Goal: Task Accomplishment & Management: Use online tool/utility

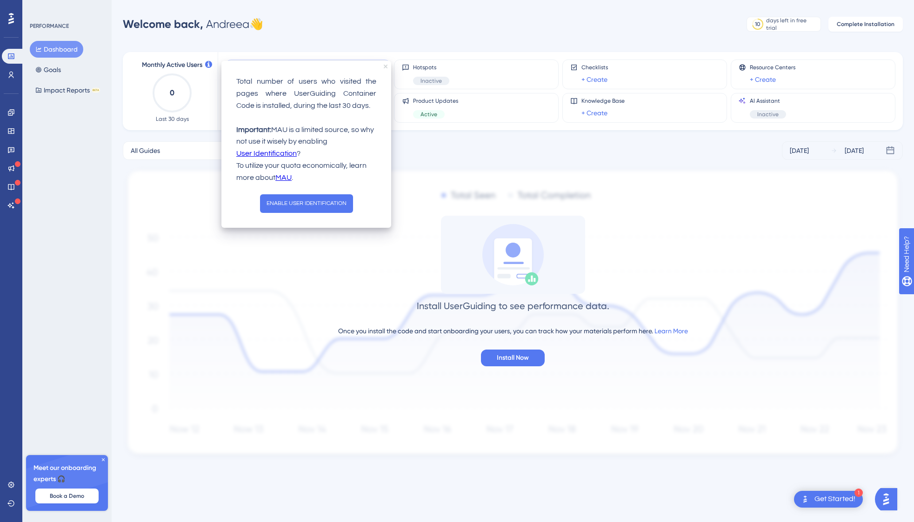
click at [386, 66] on icon "close tooltip" at bounding box center [386, 67] width 4 height 4
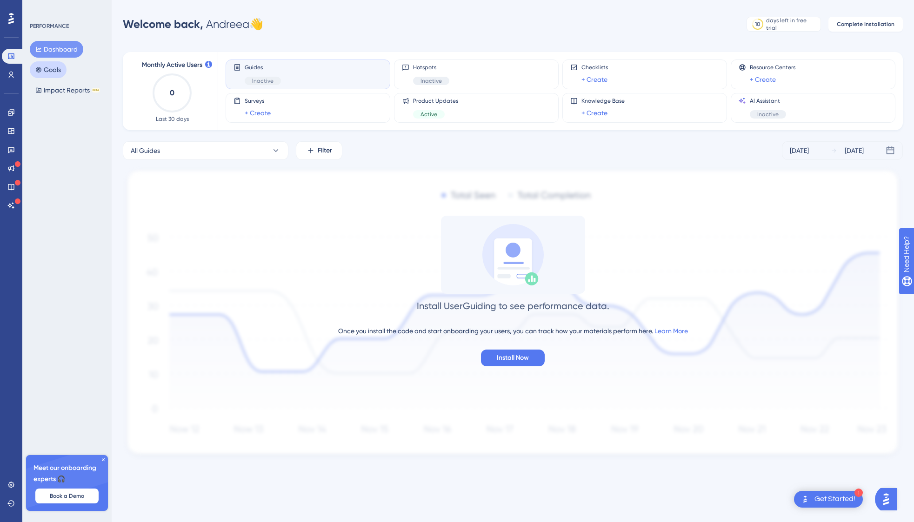
click at [55, 68] on button "Goals" at bounding box center [48, 69] width 37 height 17
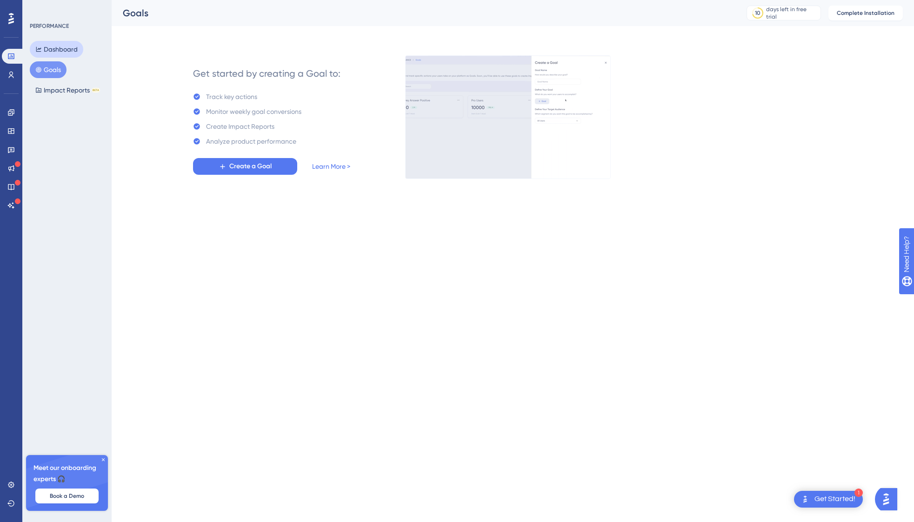
click at [51, 46] on button "Dashboard" at bounding box center [56, 49] width 53 height 17
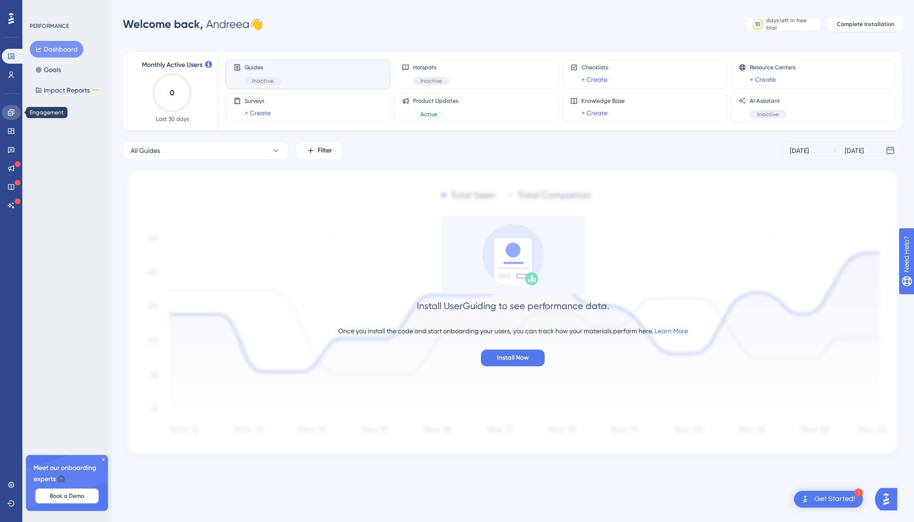
click at [8, 116] on link at bounding box center [11, 112] width 19 height 15
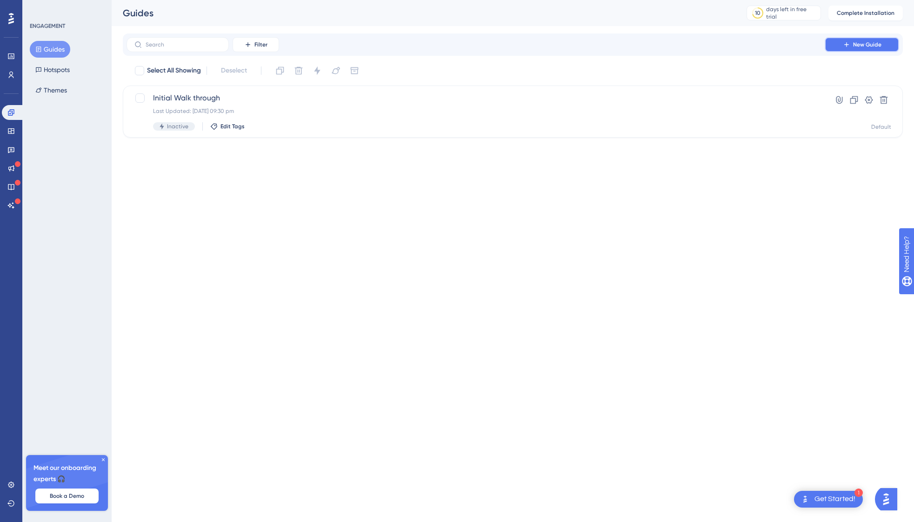
click at [877, 40] on button "New Guide" at bounding box center [861, 44] width 74 height 15
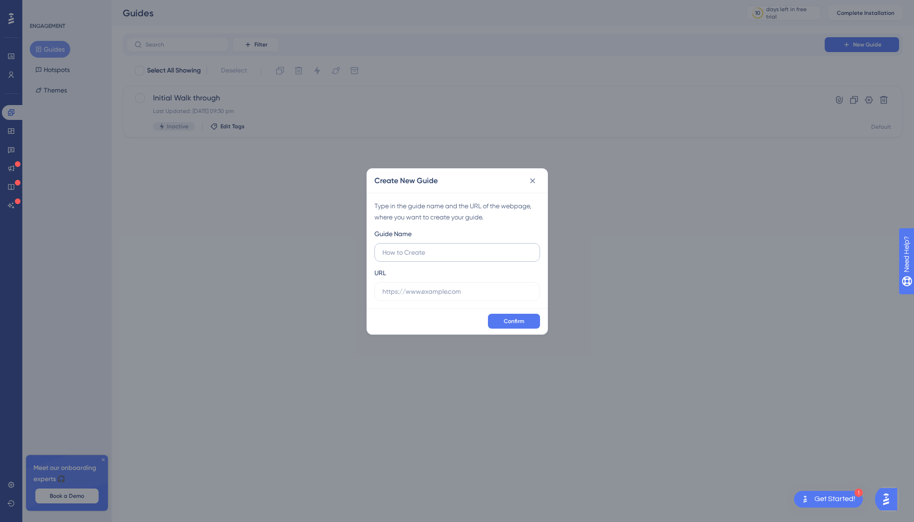
click at [416, 253] on input "text" at bounding box center [457, 252] width 150 height 10
click at [533, 186] on button at bounding box center [532, 180] width 15 height 15
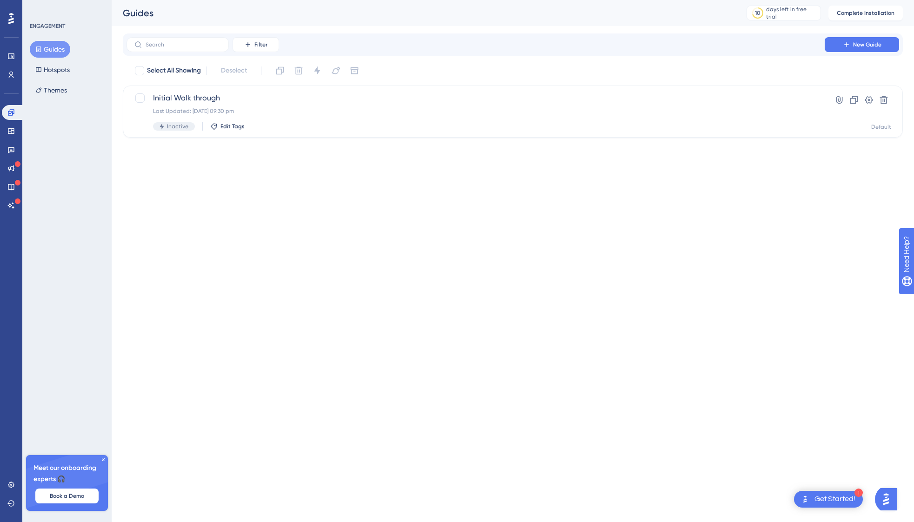
click at [888, 499] on img "Open AI Assistant Launcher" at bounding box center [885, 499] width 17 height 17
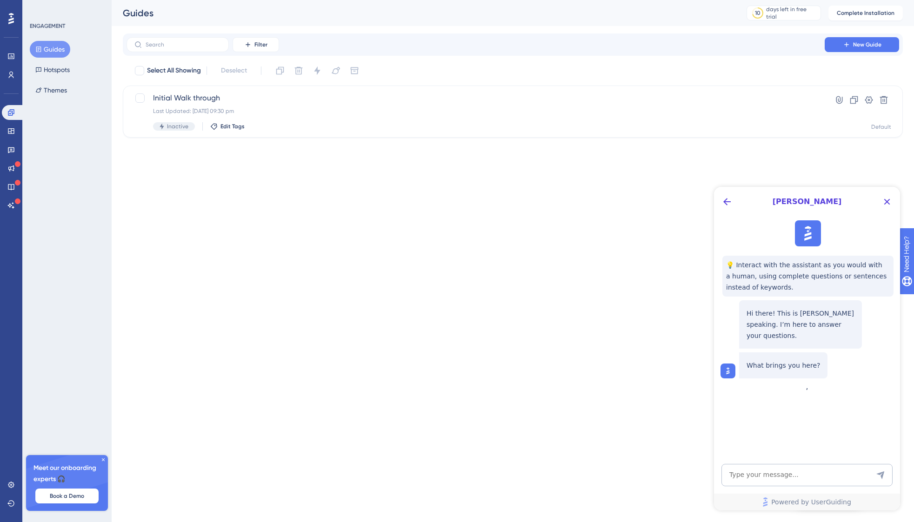
click at [822, 382] on div "💡 Interact with the assistant as you would with a human, using complete questio…" at bounding box center [806, 300] width 186 height 166
click at [891, 202] on icon "Close Button" at bounding box center [886, 201] width 11 height 11
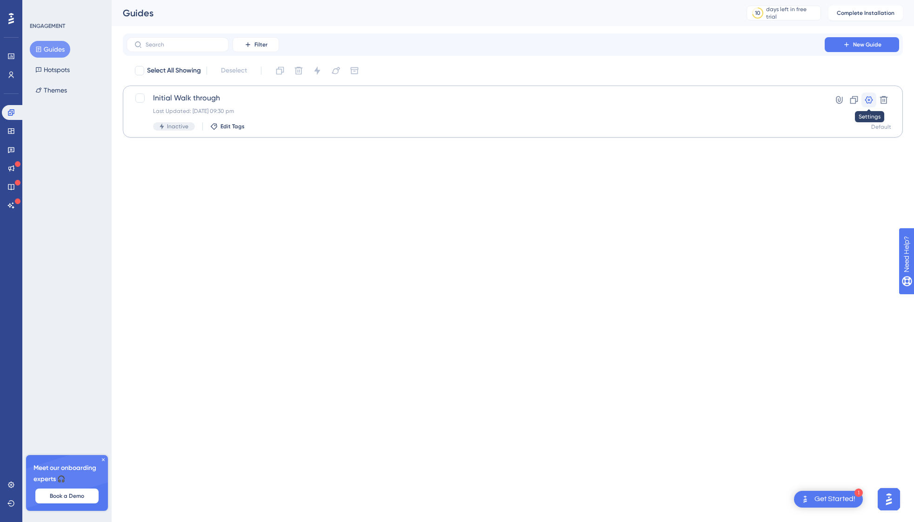
click at [867, 101] on icon at bounding box center [868, 99] width 9 height 9
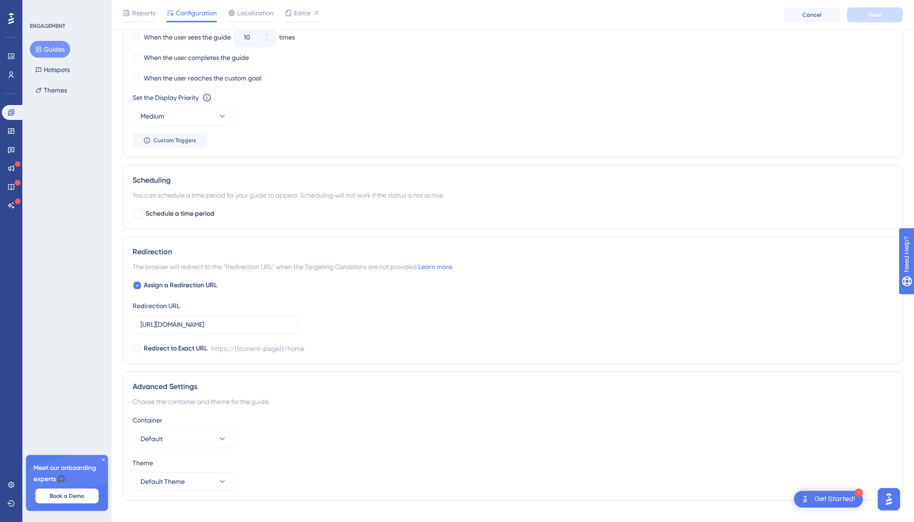
scroll to position [565, 0]
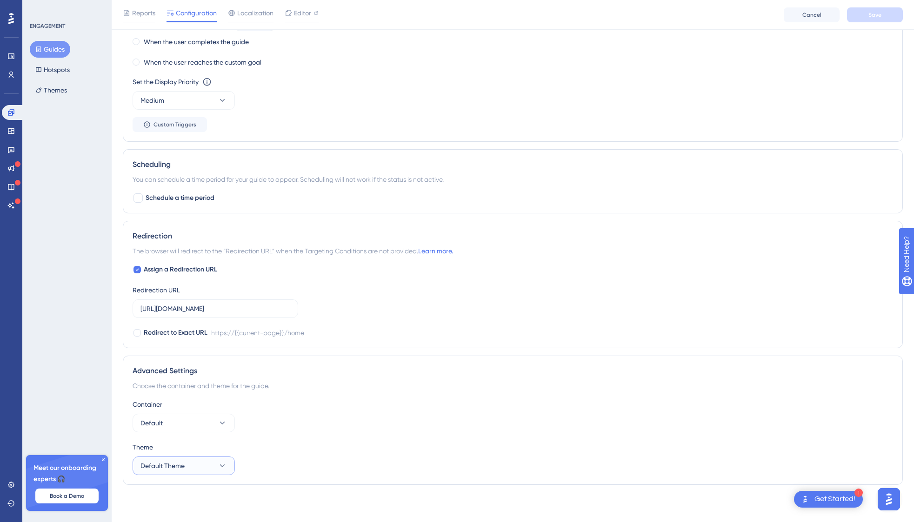
click at [168, 464] on span "Default Theme" at bounding box center [162, 465] width 44 height 11
click at [162, 495] on span "Default Theme" at bounding box center [168, 494] width 44 height 11
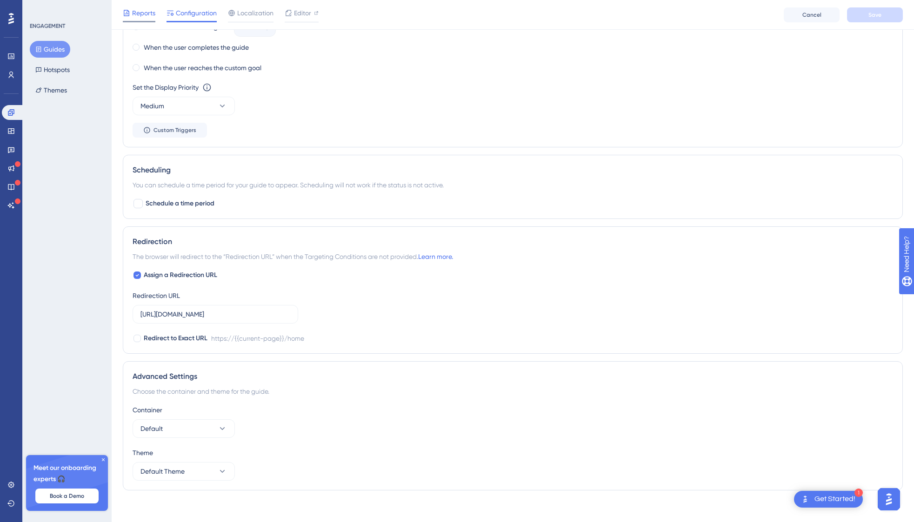
click at [146, 16] on span "Reports" at bounding box center [143, 12] width 23 height 11
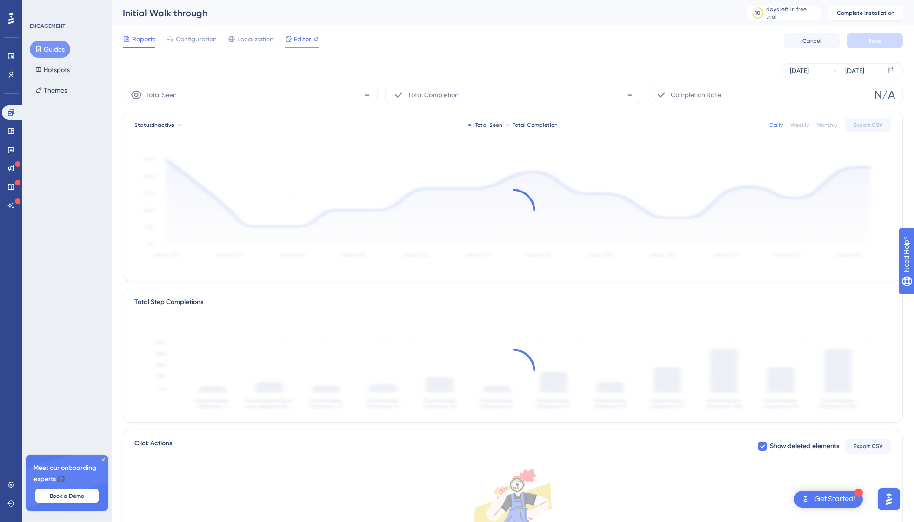
click at [300, 45] on div "Editor" at bounding box center [302, 40] width 34 height 15
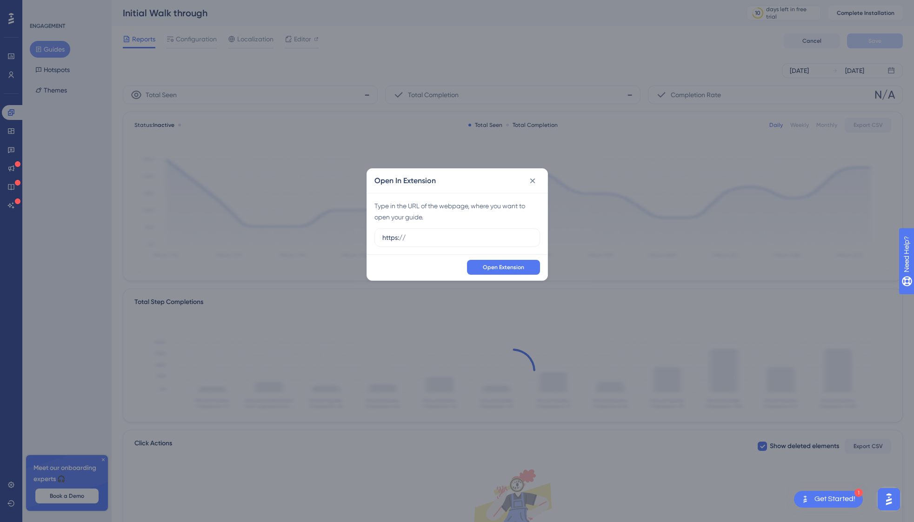
click at [242, 45] on div "Open In Extension Type in the URL of the webpage, where you want to open your g…" at bounding box center [457, 261] width 914 height 522
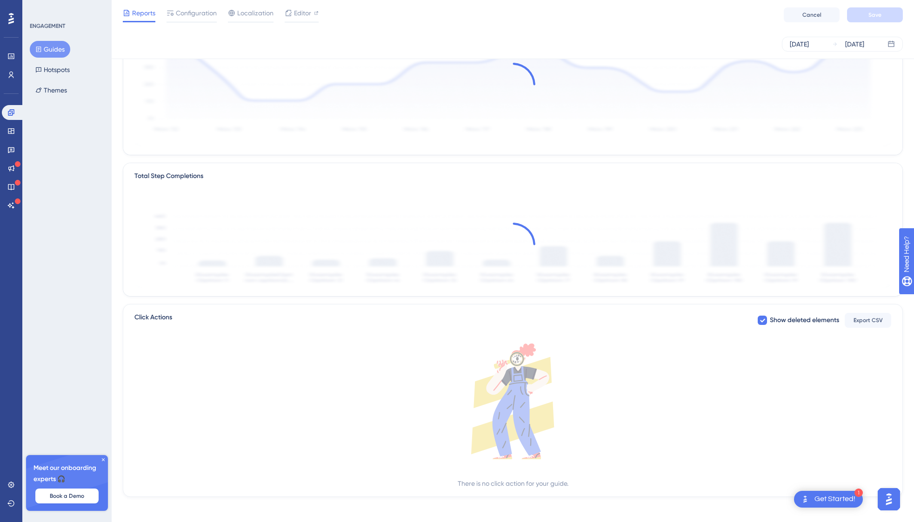
scroll to position [121, 0]
click at [827, 500] on div "Get Started!" at bounding box center [834, 499] width 41 height 10
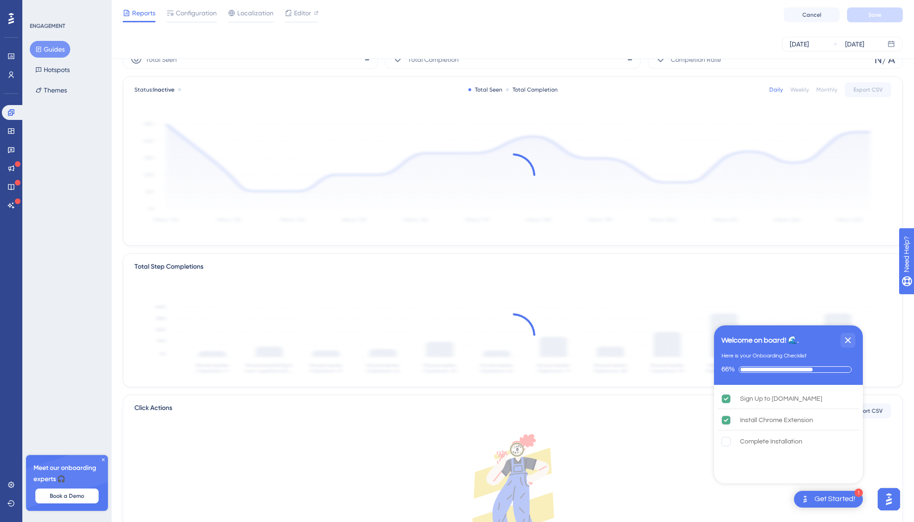
scroll to position [20, 0]
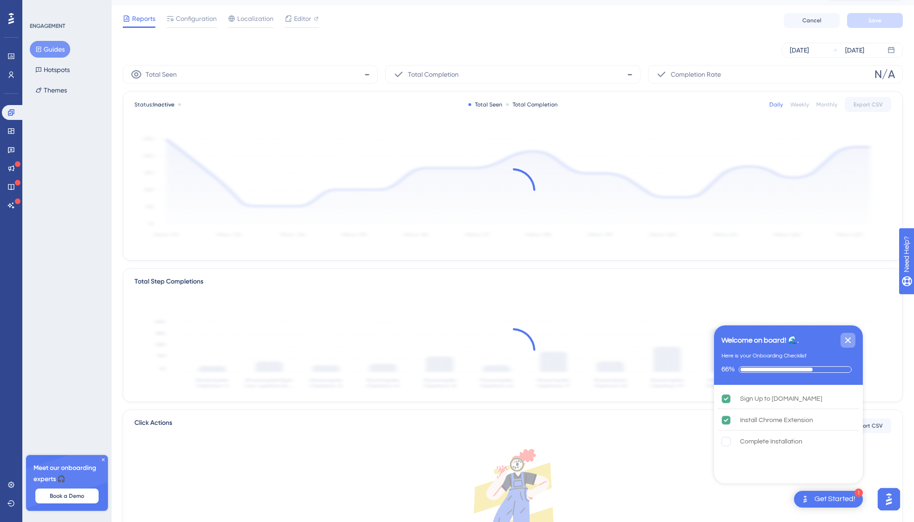
click at [848, 339] on icon "Close Checklist" at bounding box center [848, 341] width 6 height 6
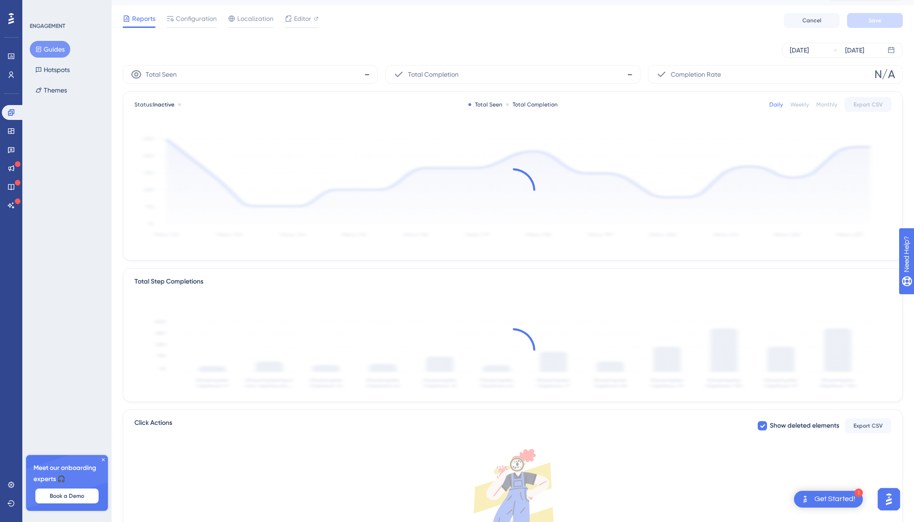
scroll to position [0, 0]
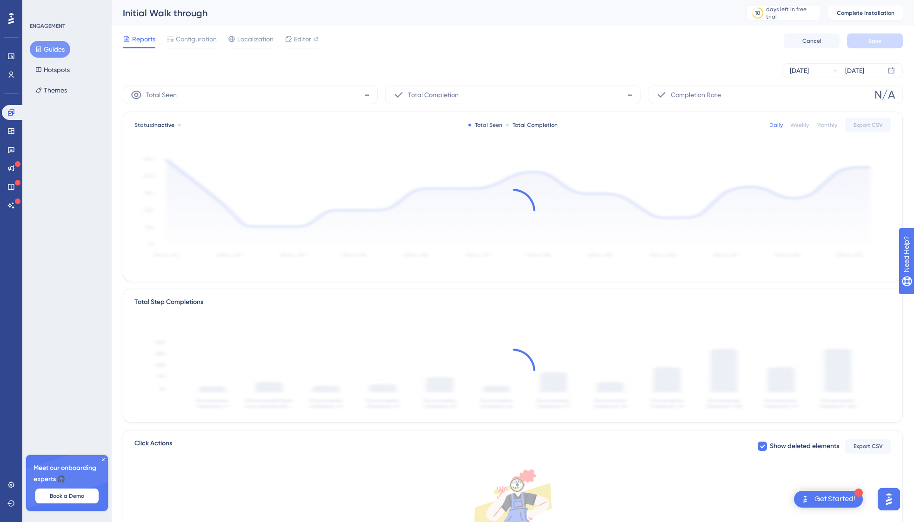
click at [103, 463] on div "Meet our onboarding experts 🎧 Book a Demo" at bounding box center [67, 483] width 82 height 56
click at [207, 36] on span "Configuration" at bounding box center [196, 38] width 41 height 11
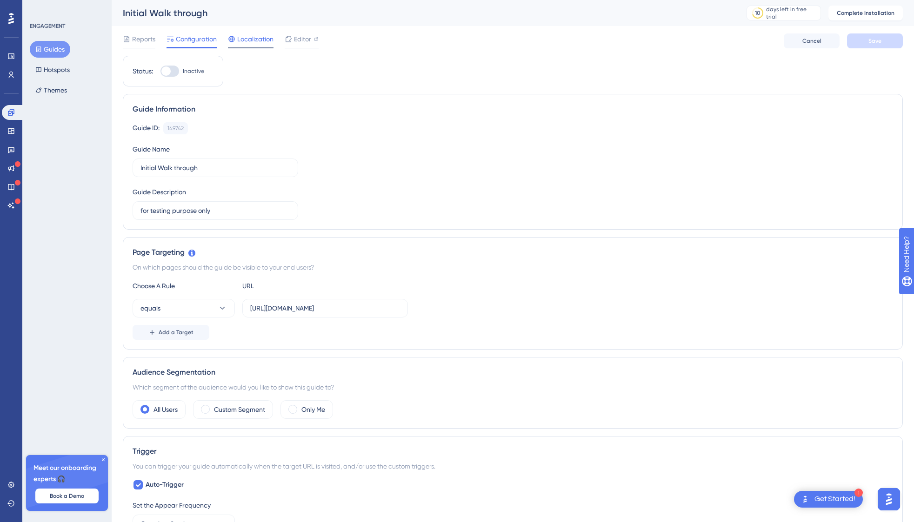
click at [257, 41] on span "Localization" at bounding box center [255, 38] width 36 height 11
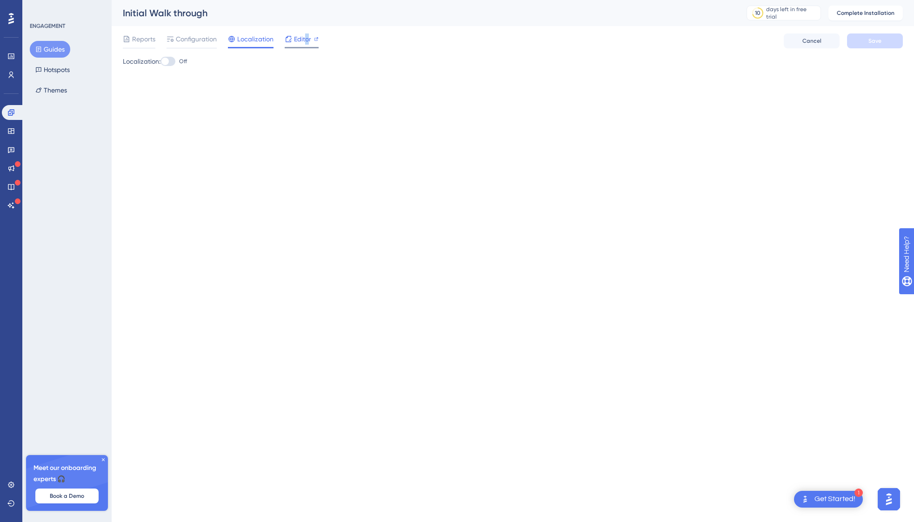
click at [306, 39] on span "Editor" at bounding box center [302, 38] width 17 height 11
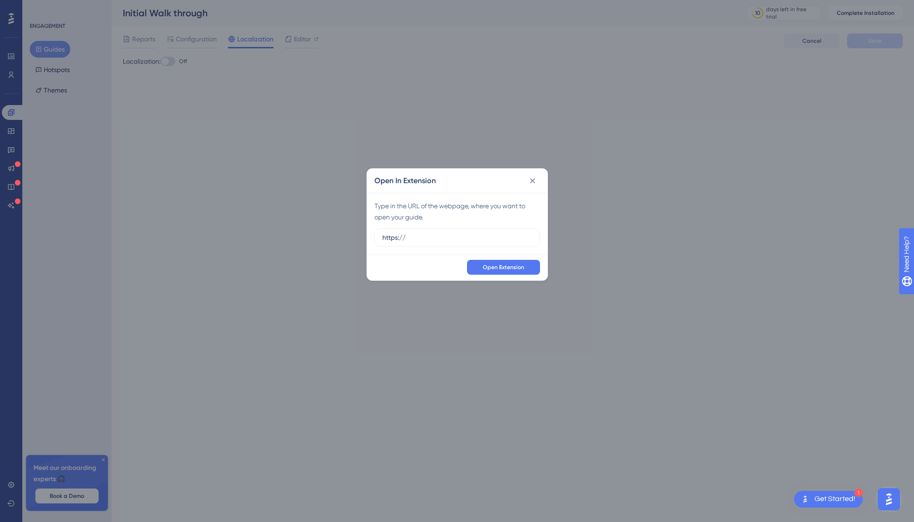
click at [9, 131] on div "Open In Extension Type in the URL of the webpage, where you want to open your g…" at bounding box center [457, 261] width 914 height 522
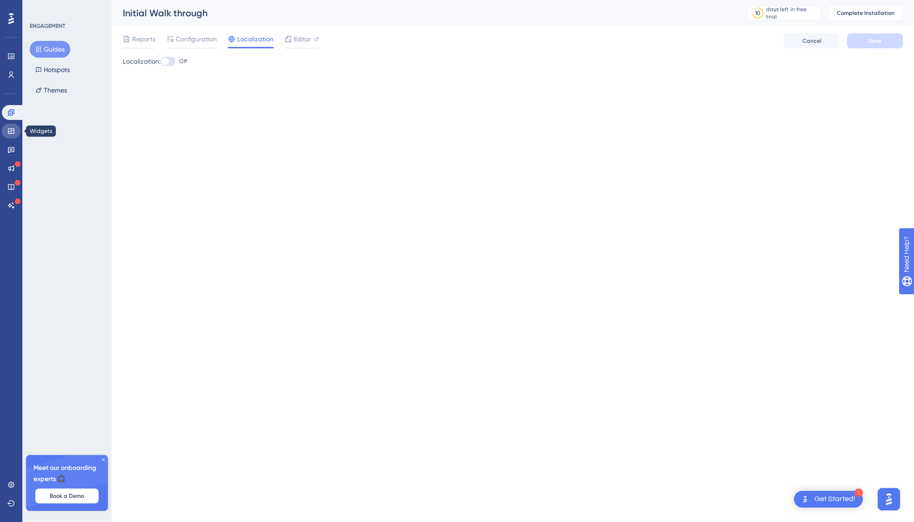
click at [13, 131] on icon at bounding box center [11, 131] width 6 height 6
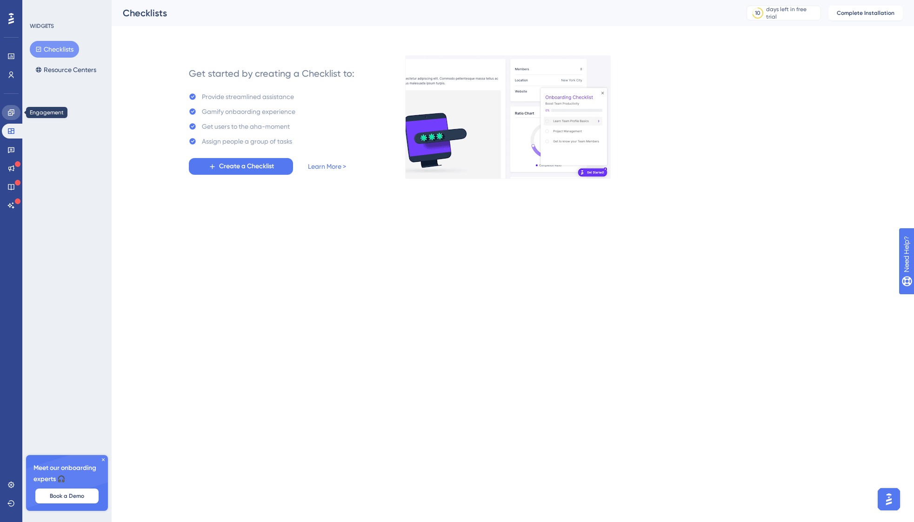
click at [11, 115] on icon at bounding box center [11, 112] width 6 height 6
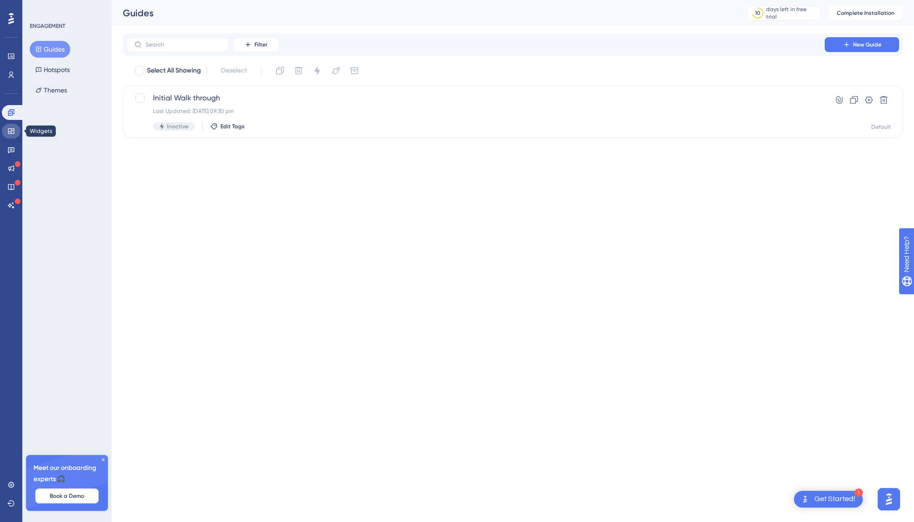
click at [13, 128] on icon at bounding box center [11, 131] width 6 height 6
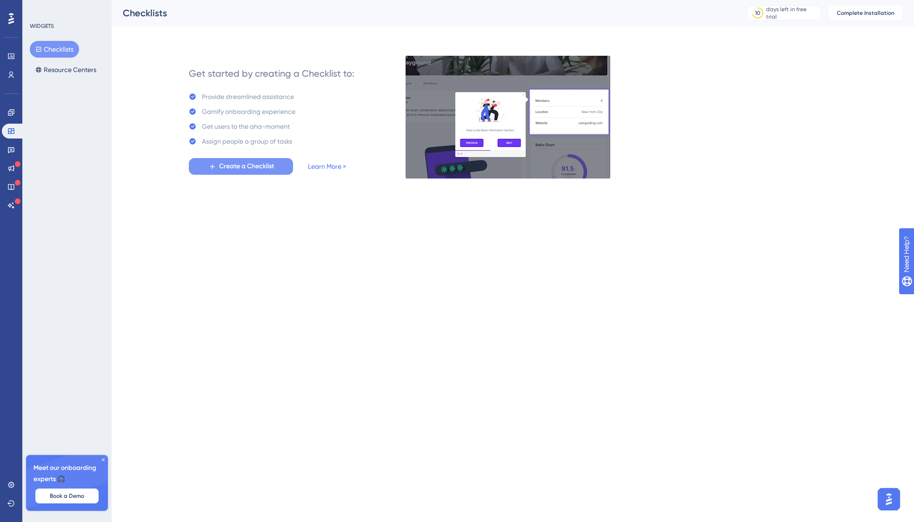
click at [248, 164] on span "Create a Checklist" at bounding box center [246, 166] width 55 height 11
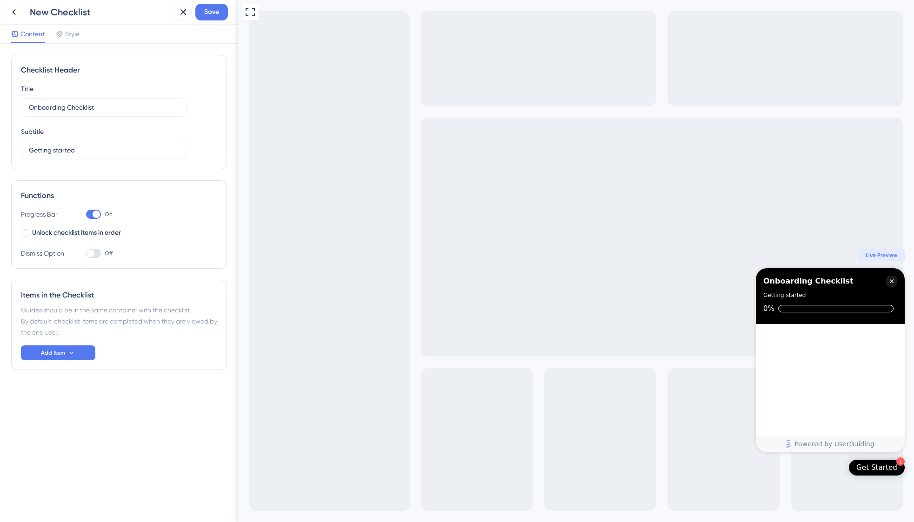
click at [789, 374] on div "Checklist items" at bounding box center [830, 379] width 149 height 111
click at [690, 178] on div "Full Screen Preview 1 Get Started Onboarding Checklist Getting started 0% Congr…" at bounding box center [576, 261] width 676 height 522
click at [362, 115] on div "Full Screen Preview 1 Get Started Onboarding Checklist Getting started 0% Congr…" at bounding box center [576, 261] width 676 height 522
click at [93, 214] on div at bounding box center [96, 214] width 7 height 7
click at [86, 214] on input "On" at bounding box center [86, 214] width 0 height 0
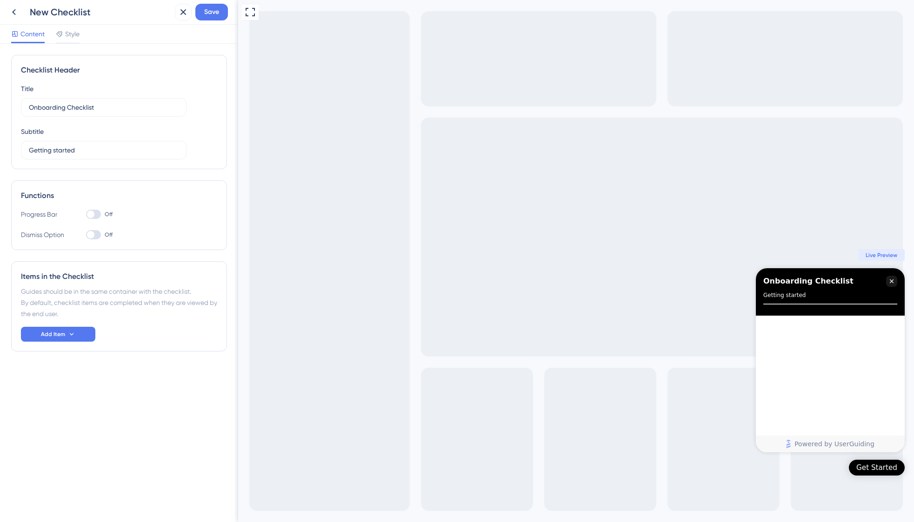
click at [93, 214] on div at bounding box center [90, 214] width 7 height 7
click at [86, 214] on input "Off" at bounding box center [86, 214] width 0 height 0
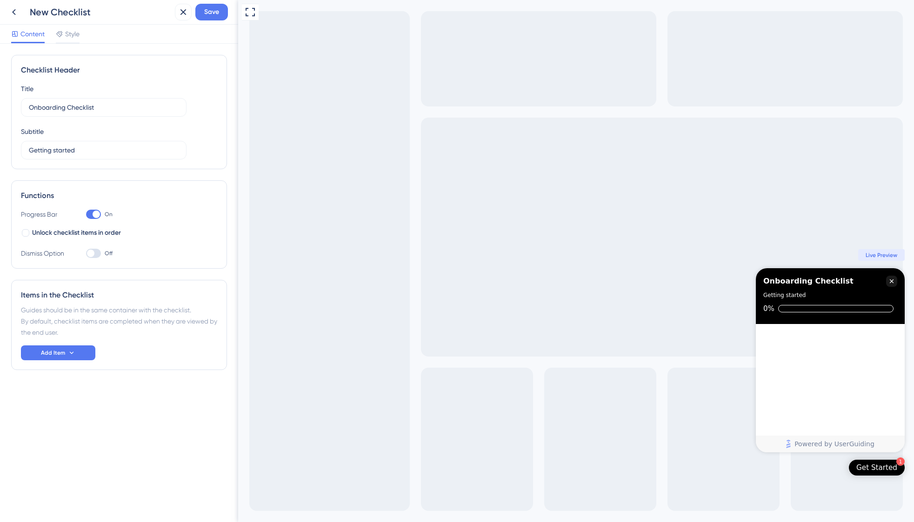
click at [93, 214] on div at bounding box center [96, 214] width 7 height 7
click at [86, 214] on input "On" at bounding box center [86, 214] width 0 height 0
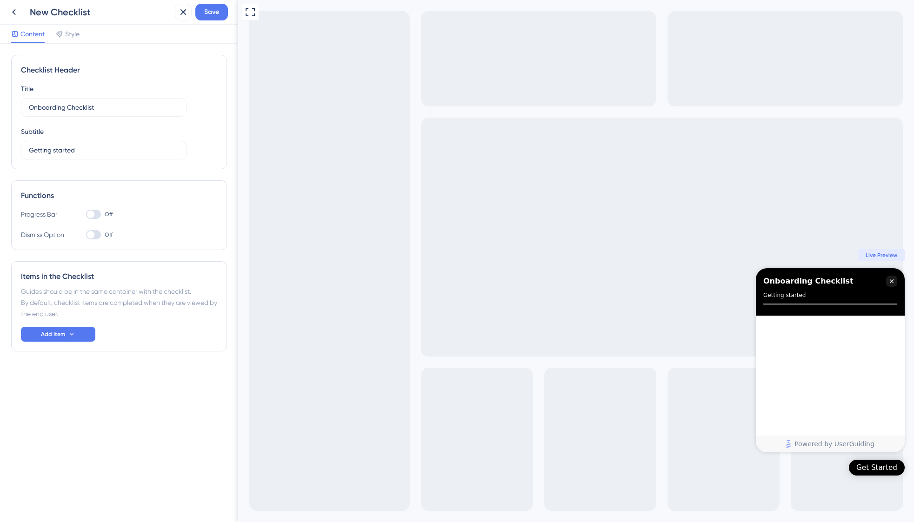
click at [93, 214] on div at bounding box center [90, 214] width 7 height 7
click at [86, 214] on input "Off" at bounding box center [86, 214] width 0 height 0
checkbox input "true"
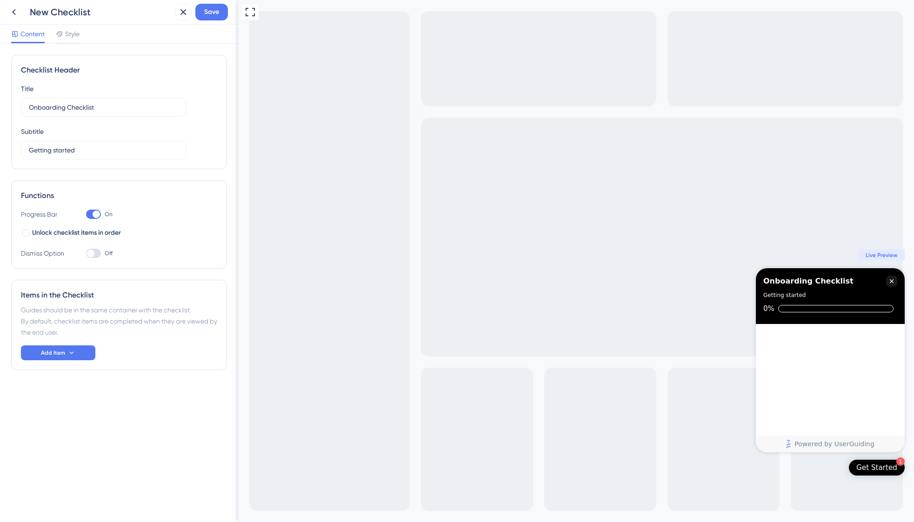
click at [96, 252] on div at bounding box center [93, 253] width 15 height 9
click at [86, 253] on input "Off" at bounding box center [86, 253] width 0 height 0
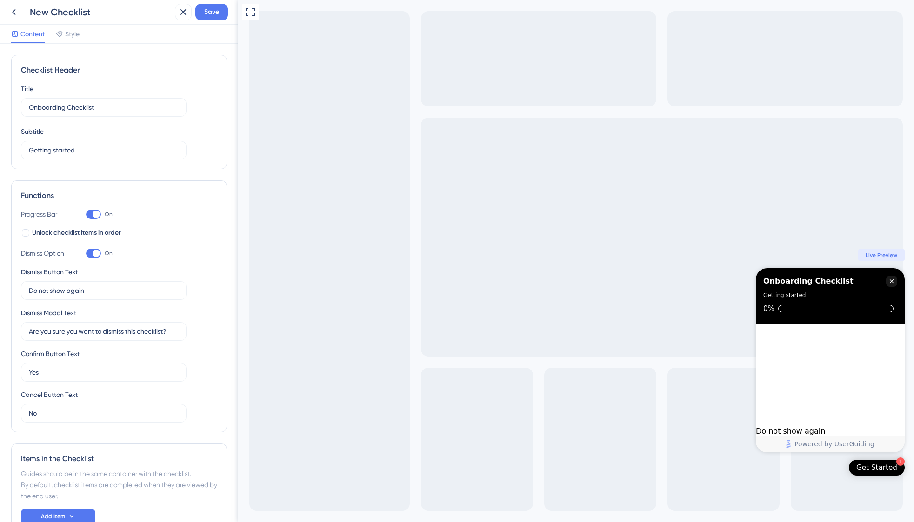
click at [96, 252] on div at bounding box center [96, 253] width 7 height 7
click at [86, 253] on input "On" at bounding box center [86, 253] width 0 height 0
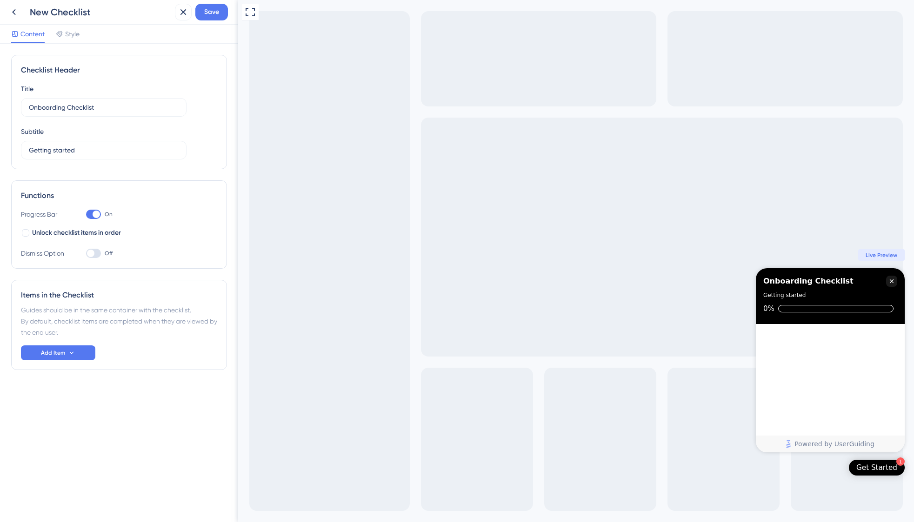
click at [96, 252] on div at bounding box center [93, 253] width 15 height 9
click at [86, 253] on input "Off" at bounding box center [86, 253] width 0 height 0
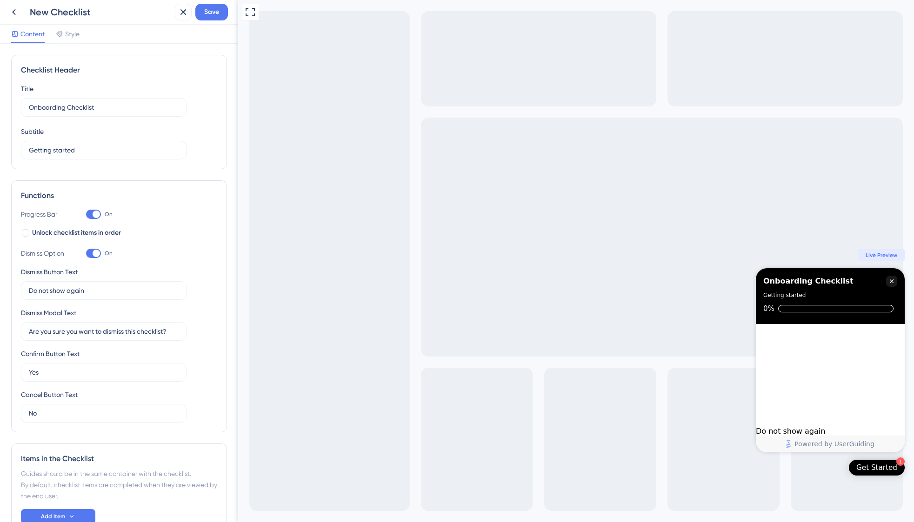
click at [96, 252] on div at bounding box center [96, 253] width 7 height 7
click at [86, 253] on input "On" at bounding box center [86, 253] width 0 height 0
checkbox input "false"
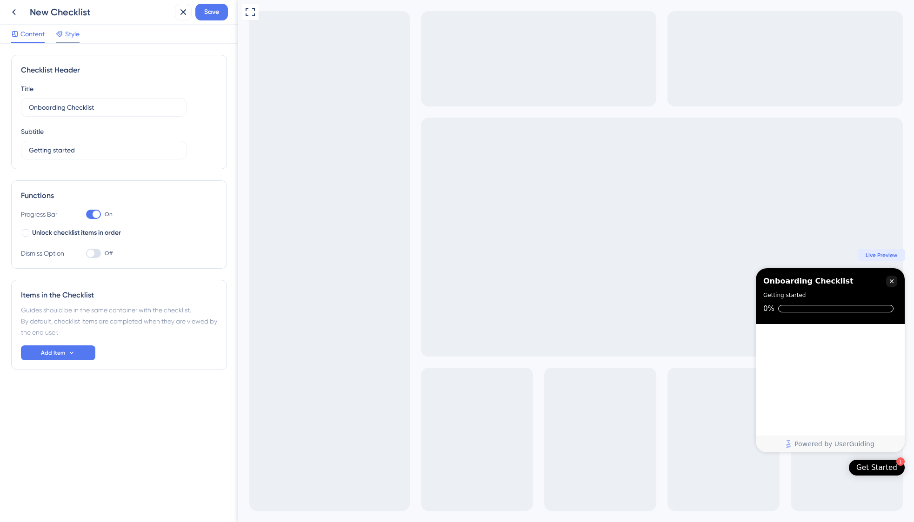
click at [74, 33] on span "Style" at bounding box center [72, 33] width 14 height 11
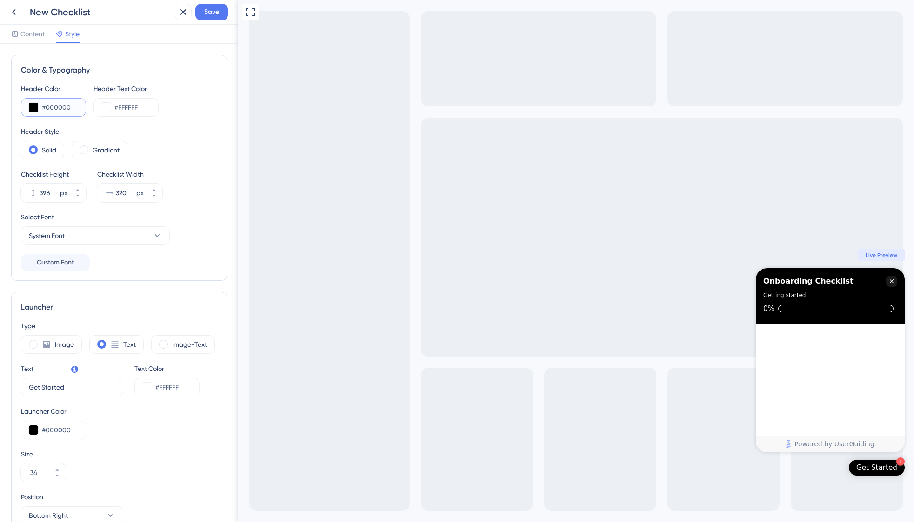
click at [36, 107] on button at bounding box center [33, 107] width 9 height 9
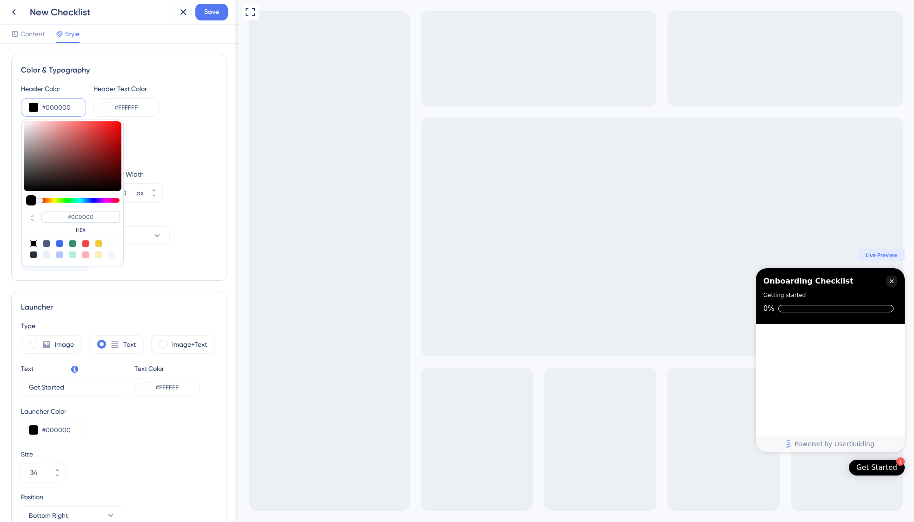
click at [33, 255] on div at bounding box center [33, 254] width 7 height 7
type input "#29303d"
type input "#29303D"
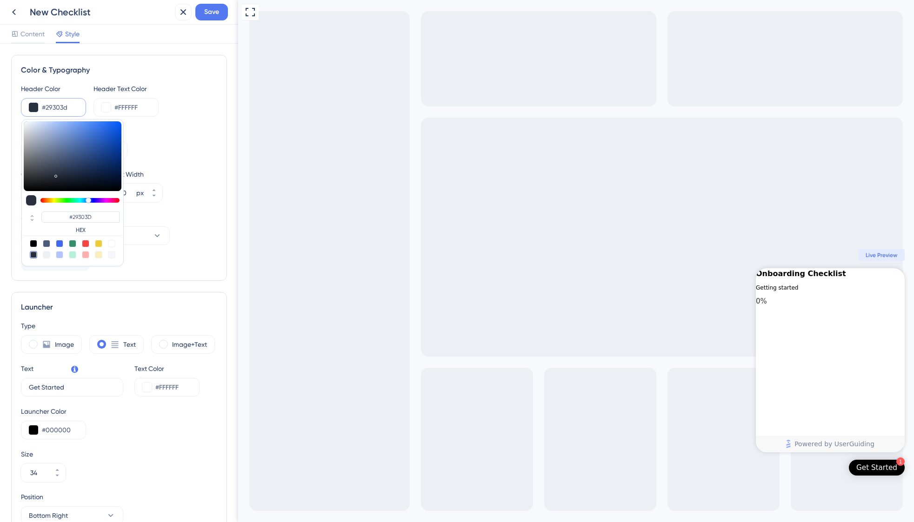
type input "#272d3a"
type input "#272D3A"
type input "#282d3a"
type input "#282D3A"
type input "#292d3a"
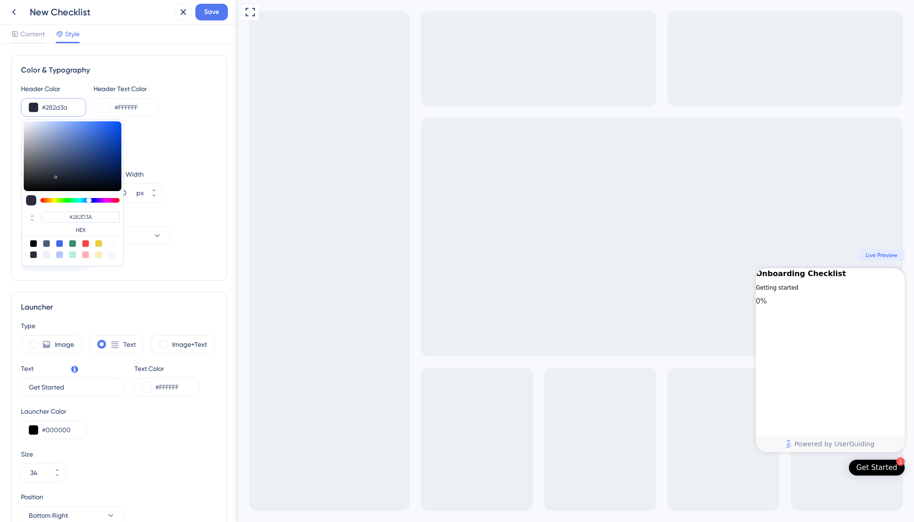
type input "#292D3A"
type input "#262933"
type input "#22242a"
type input "#22242A"
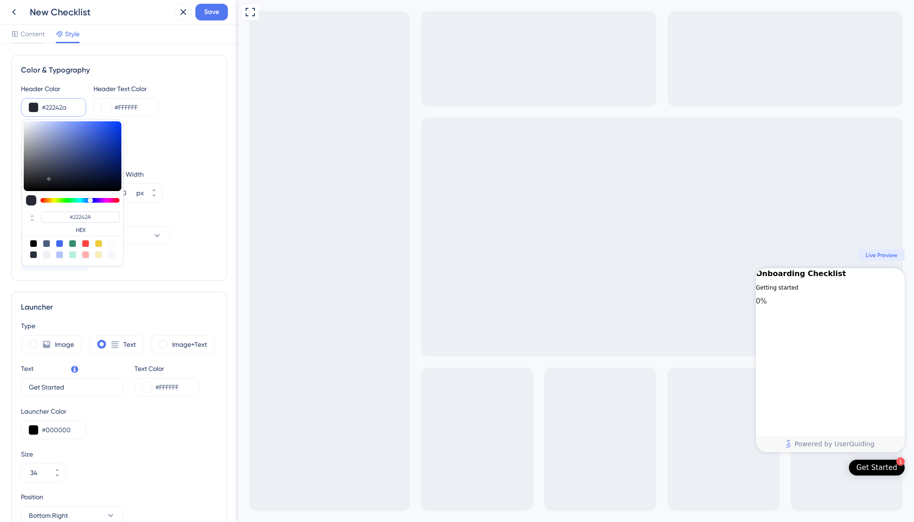
type input "#202227"
type input "#212327"
type input "#202225"
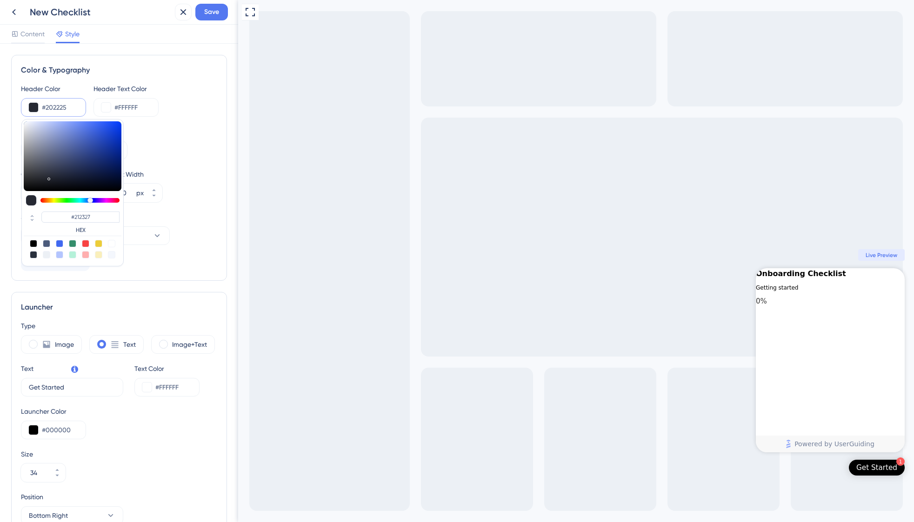
type input "#202225"
type input "#212325"
type input "#282a2c"
type input "#282A2C"
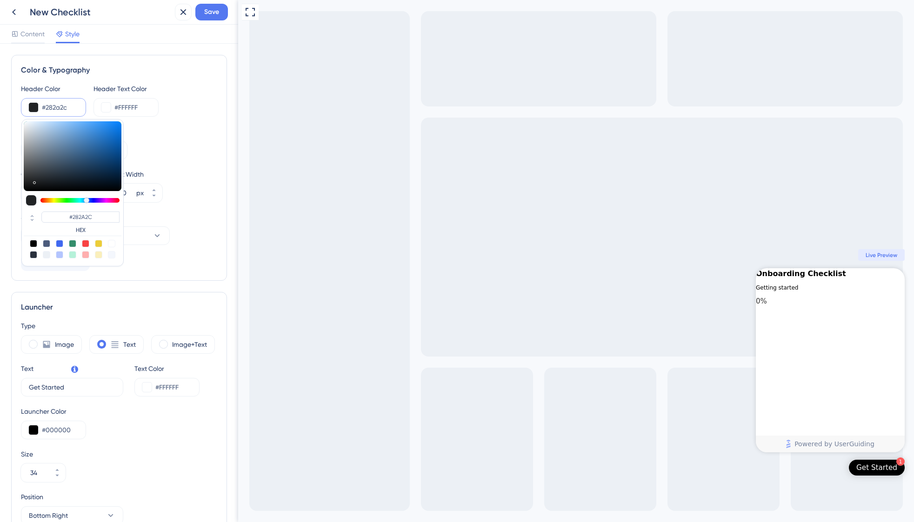
type input "#2e3133"
type input "#2E3133"
type input "#34383a"
type input "#34383A"
type input "#3a3f41"
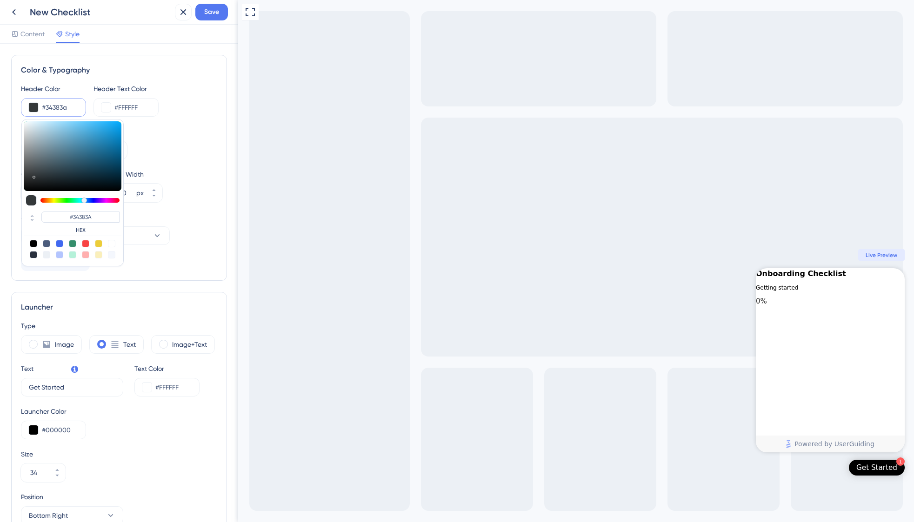
type input "#3A3F41"
type input "#3c4042"
type input "#3C4042"
type input "#414547"
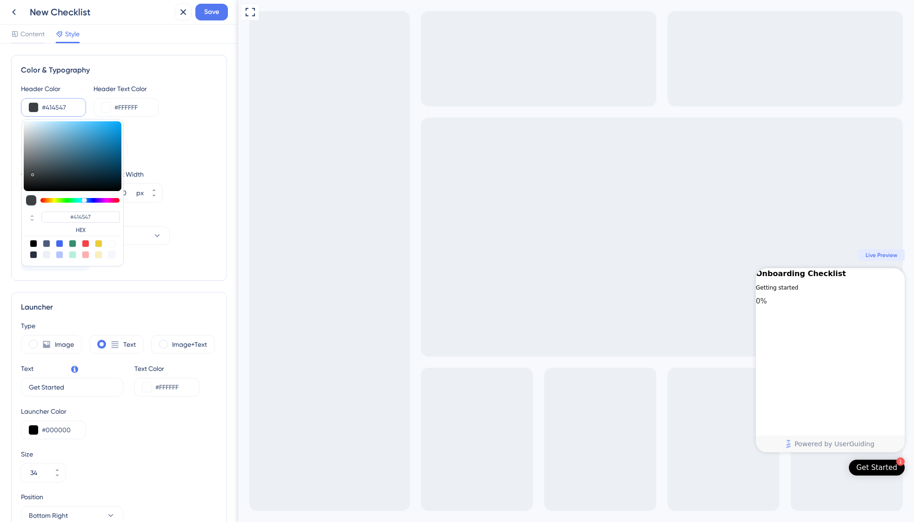
type input "#464a4d"
type input "#464A4D"
type input "#474b4e"
type input "#474B4E"
type input "#4f5457"
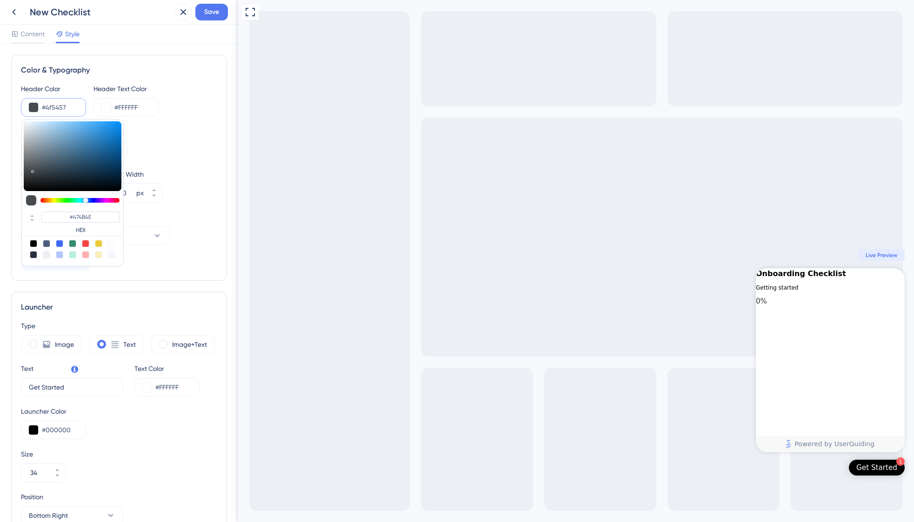
type input "#4F5457"
type input "#5a5e61"
type input "#5A5E61"
type input "#5e6164"
type input "#5E6164"
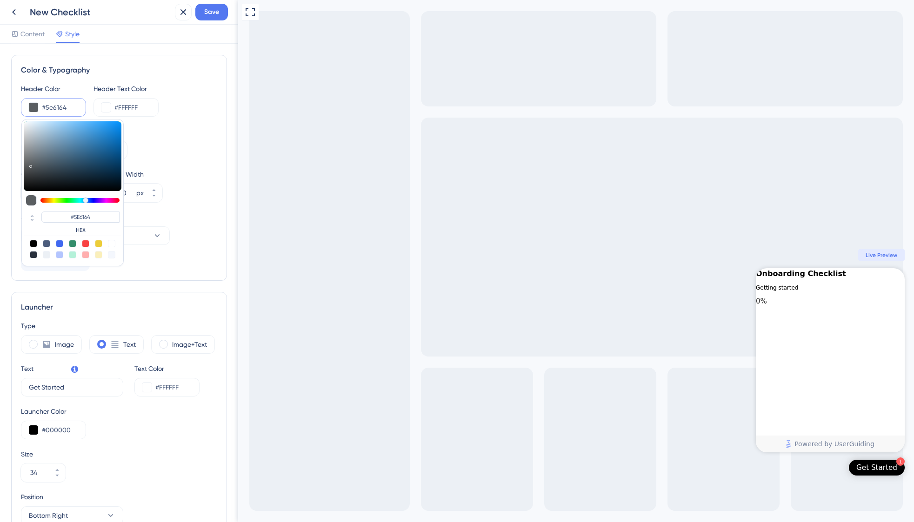
type input "#606366"
type input "#5f6264"
type input "#5F6264"
type input "#595c5d"
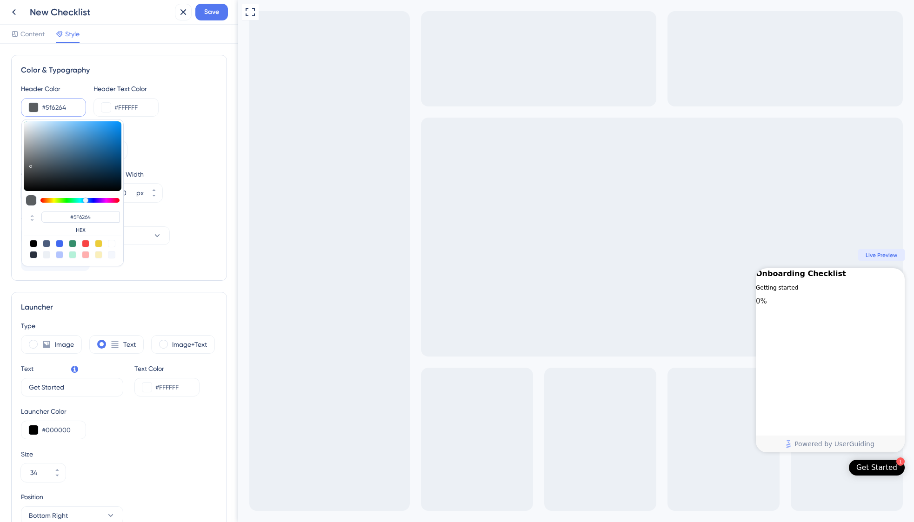
type input "#595C5D"
type input "#4c4e4e"
type input "#4C4E4E"
type input "#424444"
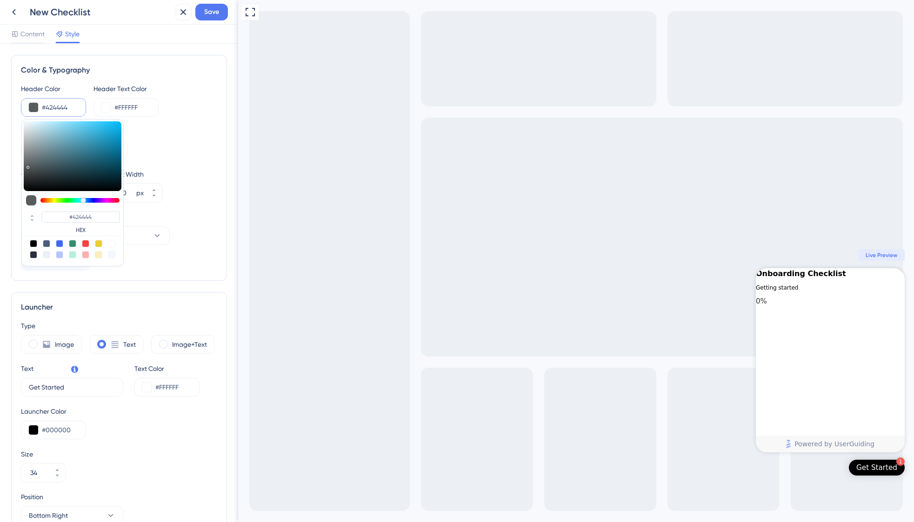
type input "#414242"
type input "#383a3a"
type input "#383A3A"
type input "#323333"
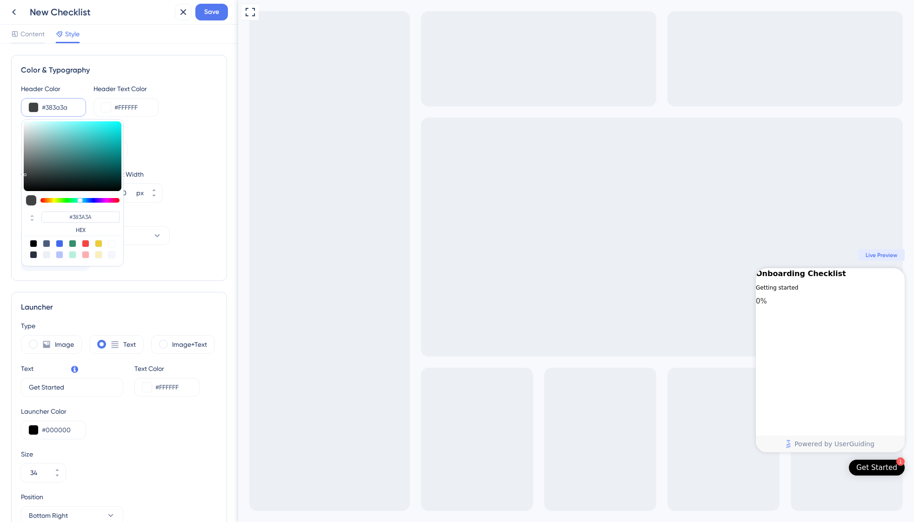
type input "#323333"
type input "#2c2e2e"
type input "#2C2E2E"
type input "#292a2a"
type input "#292A2A"
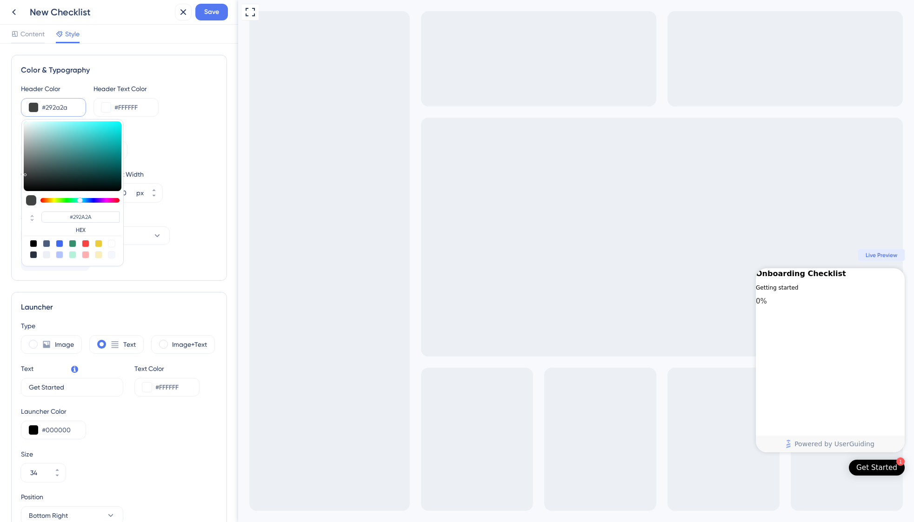
type input "#272929"
type input "#2b2c2c"
type input "#2B2C2C"
type input "#2f3131"
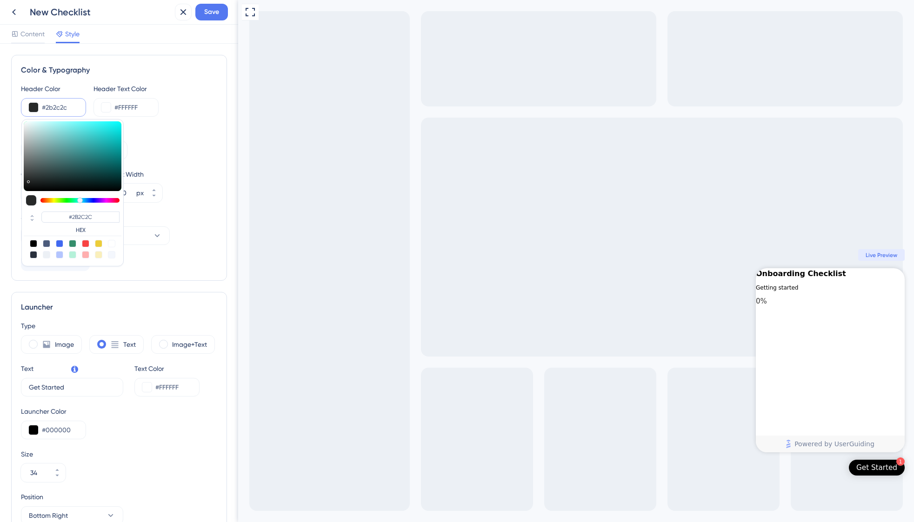
type input "#2F3131"
type input "#313333"
type input "#373a3a"
type input "#373A3A"
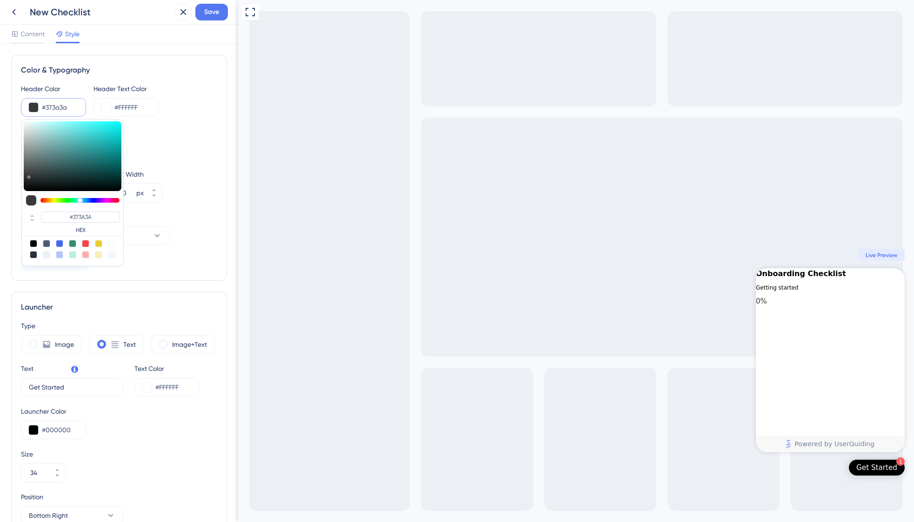
type input "#3c3f3f"
type input "#3C3F3F"
type input "#3f4242"
type input "#3F4242"
type input "#3e4141"
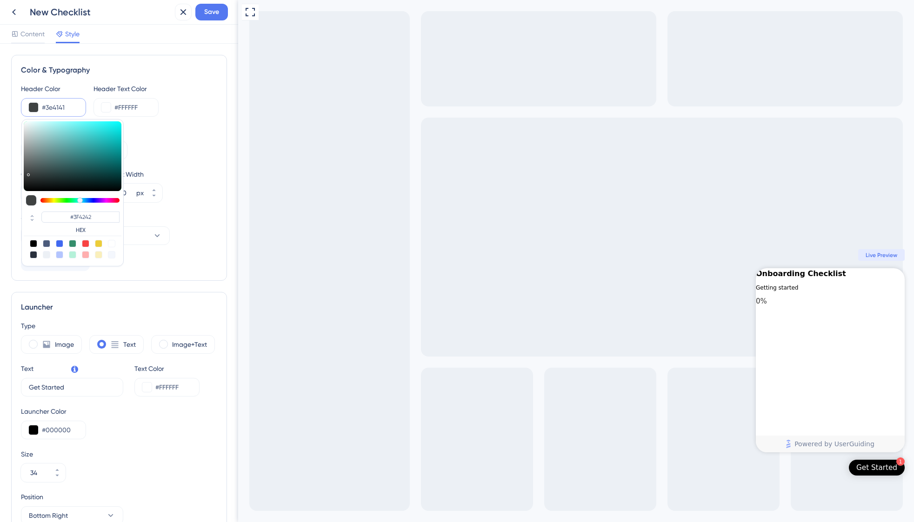
type input "#3E4141"
type input "#393b3b"
type input "#393B3B"
type input "#343636"
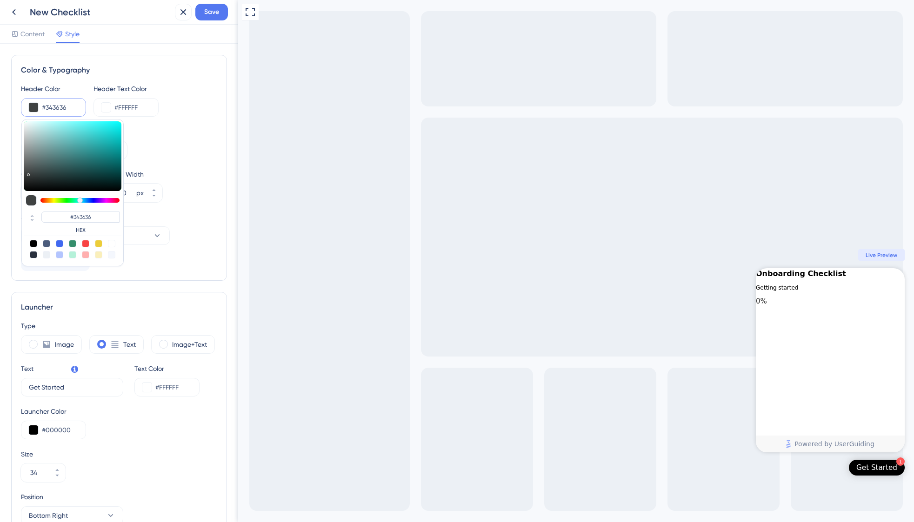
type input "#323535"
type input "#313333"
drag, startPoint x: 56, startPoint y: 175, endPoint x: 28, endPoint y: 177, distance: 27.5
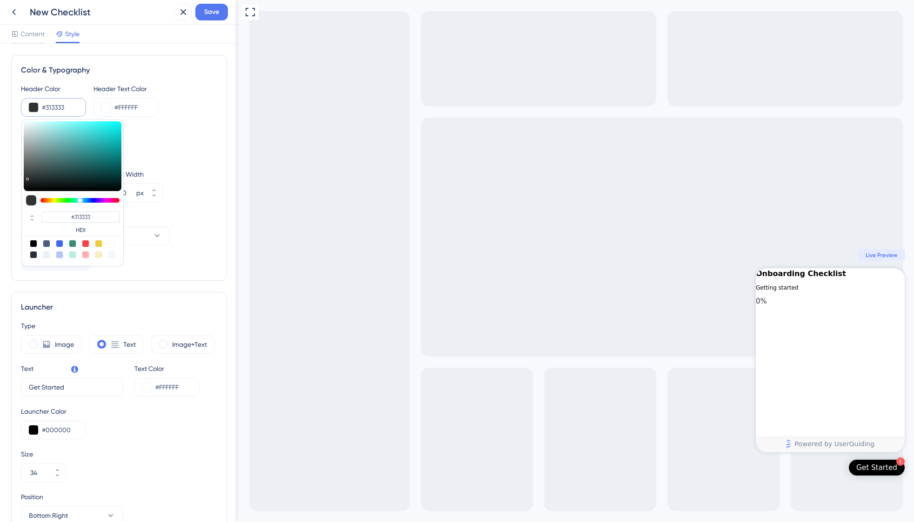
click at [28, 177] on div at bounding box center [27, 178] width 1 height 3
click at [93, 215] on input "#313333" at bounding box center [80, 217] width 78 height 11
type input "#2e3030"
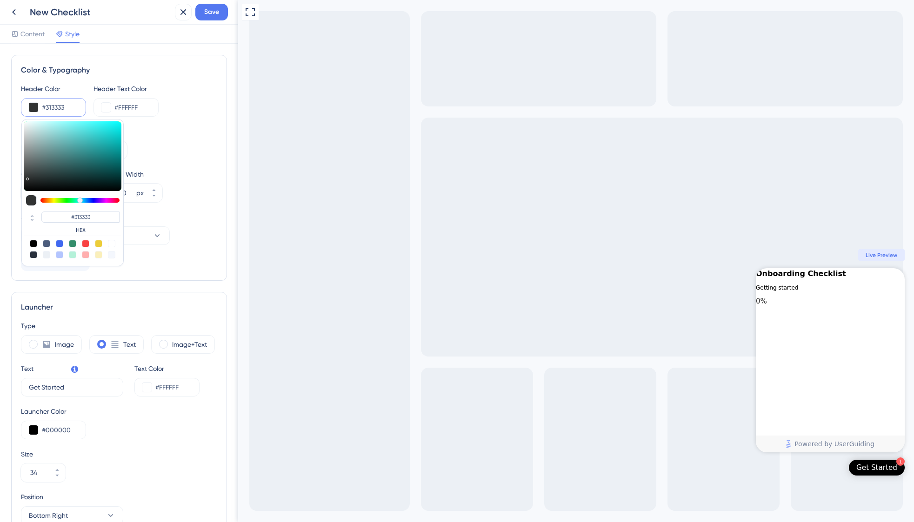
type input "#2E3030"
type input "#2c2e2e"
type input "#2C2E2E"
type input "#2b2c2c"
type input "#2B2C2C"
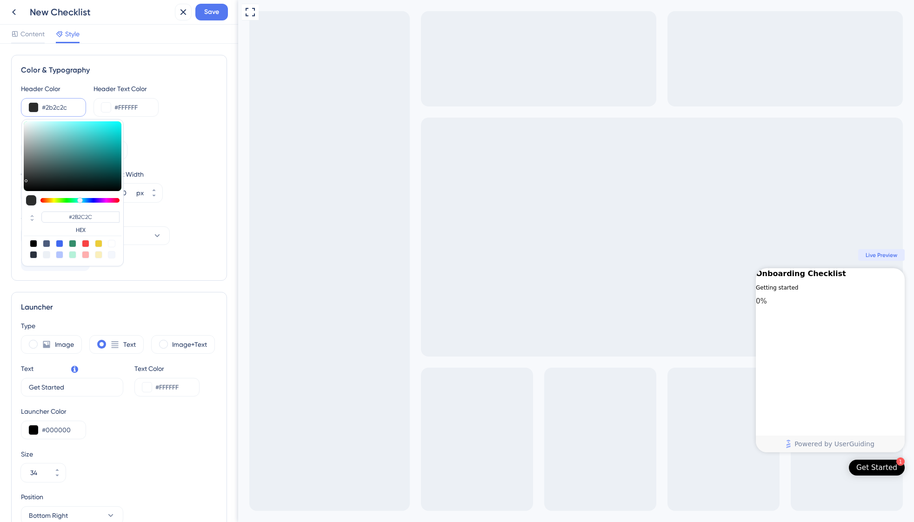
type input "#272929"
type input "#262727"
type input "#242525"
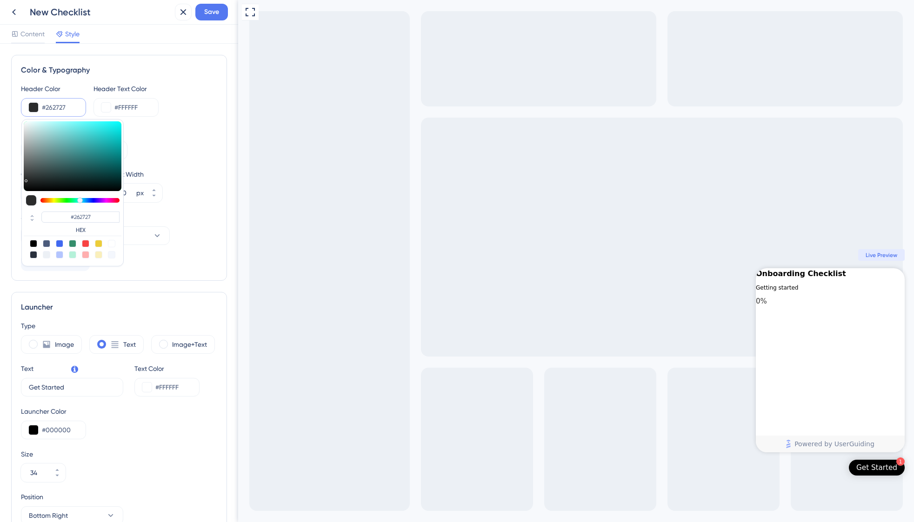
type input "#242525"
type input "#212222"
click at [27, 182] on div at bounding box center [27, 183] width 1 height 3
click at [91, 215] on input "#212222" at bounding box center [80, 217] width 78 height 11
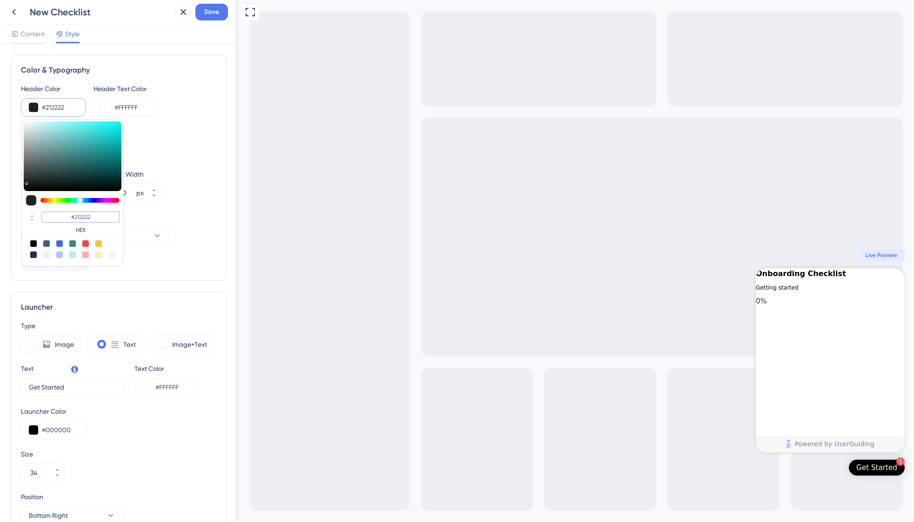
click at [91, 215] on input "#212222" at bounding box center [80, 217] width 78 height 11
type input "#151616"
type input "#101111"
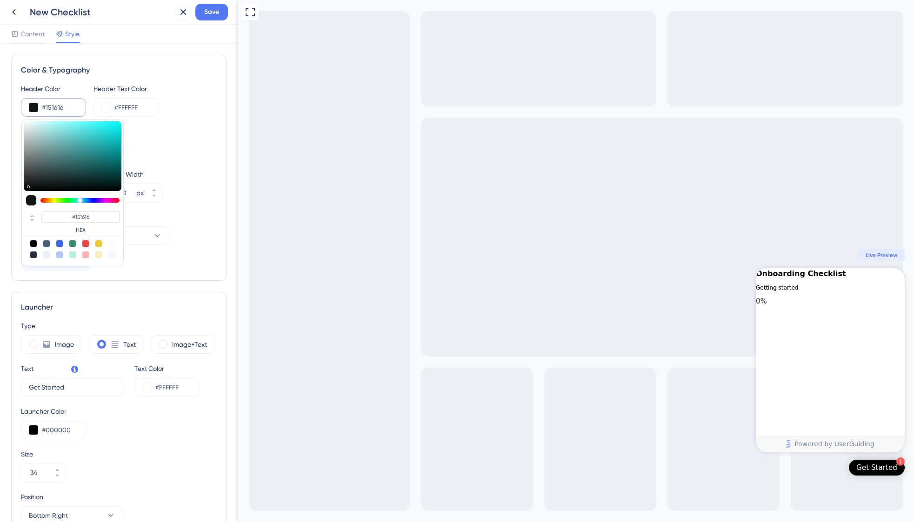
type input "#101111"
type input "#070707"
type input "#000000"
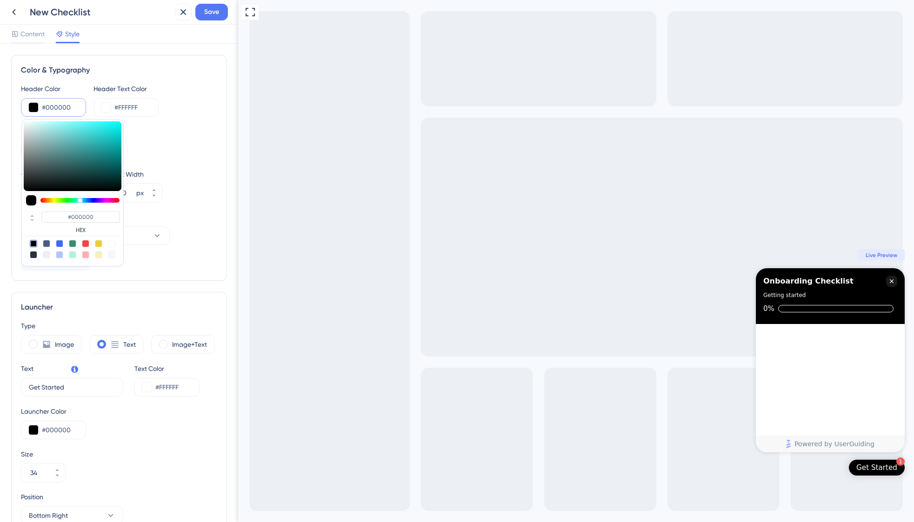
type input "#030303"
type input "#0a0a0a"
type input "#0A0A0A"
type input "#0e0e0e"
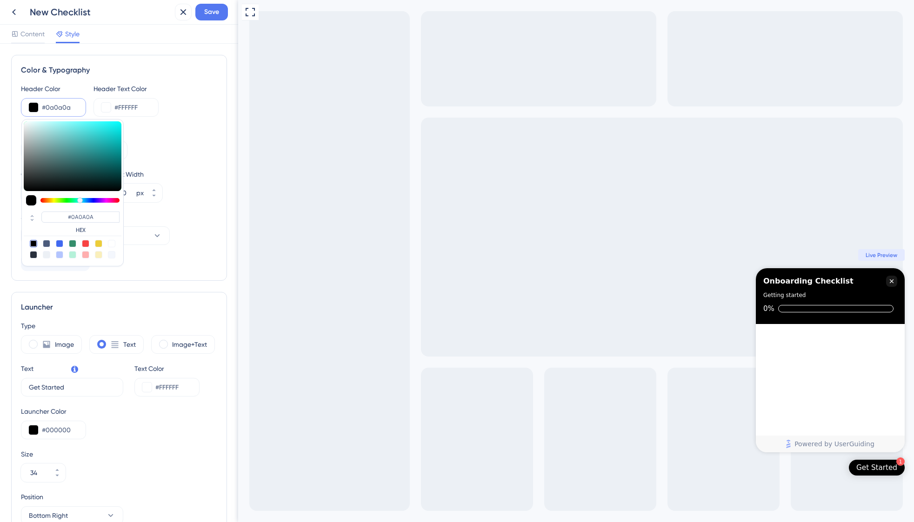
type input "#0E0E0E"
type input "#131313"
type input "#141414"
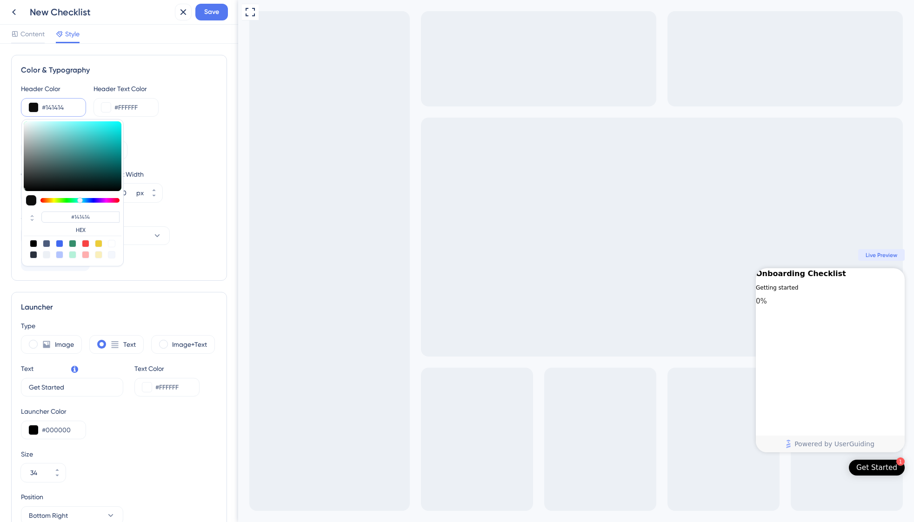
type input "#181818"
type input "#191919"
type input "#1b1b1b"
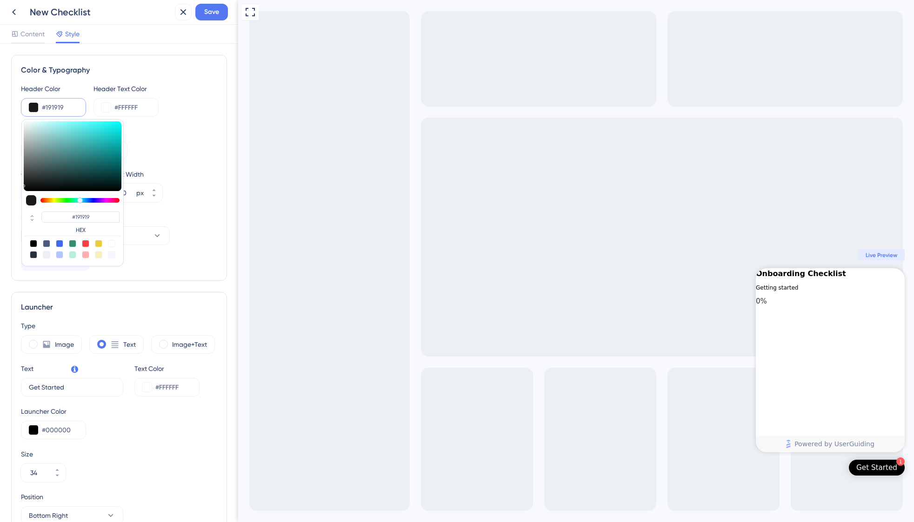
type input "#1B1B1B"
type input "#1e1f1f"
type input "#1E1F1F"
type input "#242424"
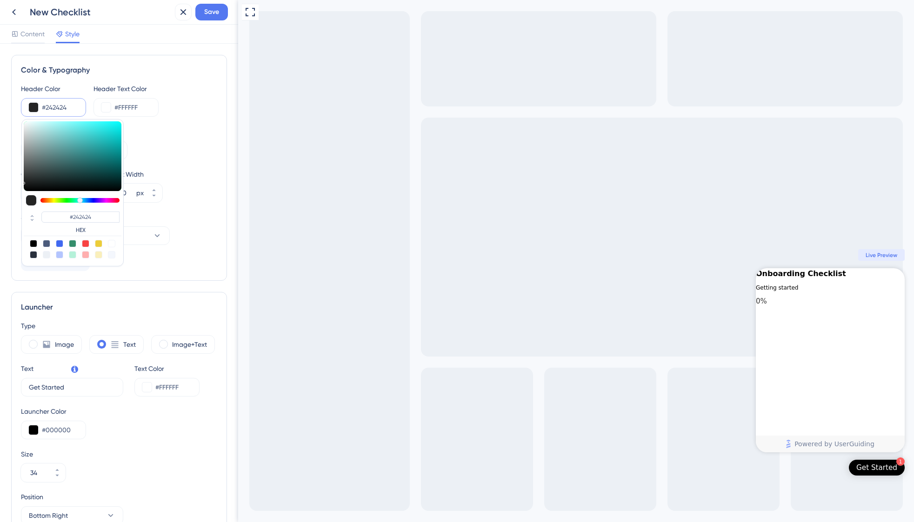
type input "#252525"
type input "#272727"
type input "#292929"
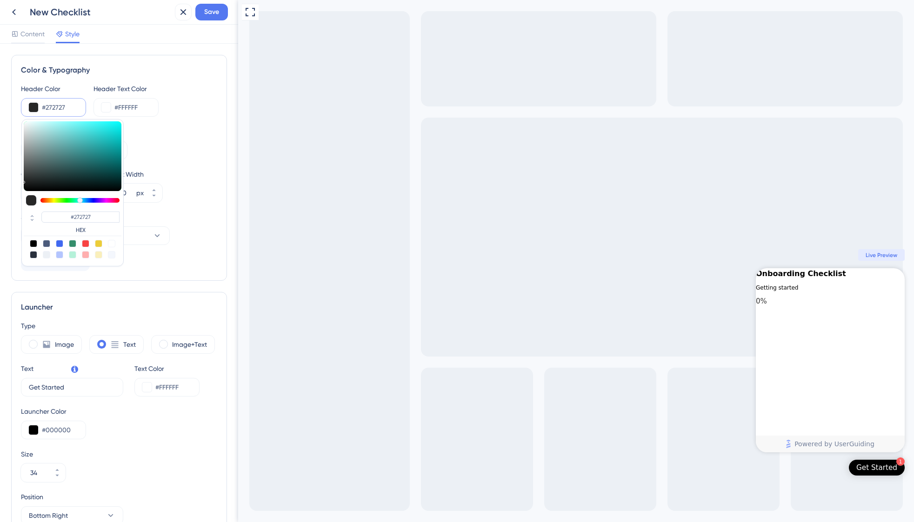
type input "#292929"
type input "#2c2c2c"
type input "#2C2C2C"
type input "#2e2e2e"
type input "#2E2E2E"
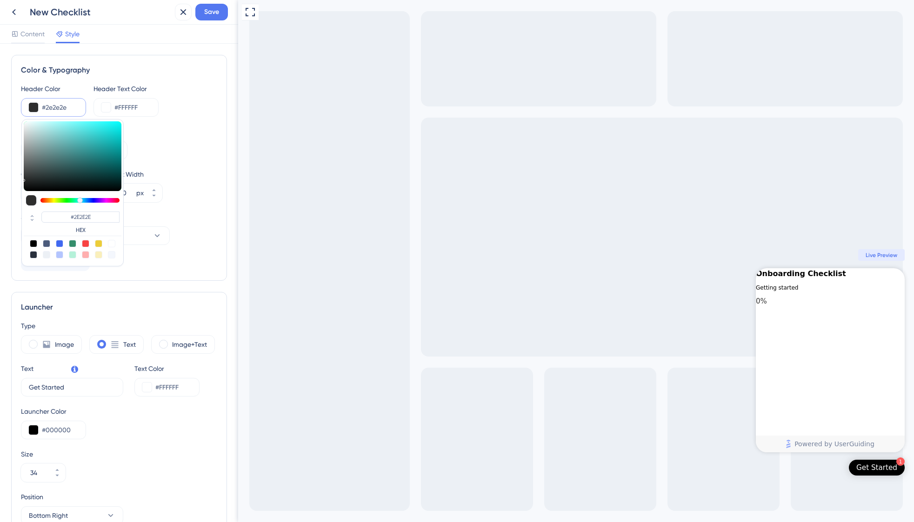
drag, startPoint x: 27, startPoint y: 185, endPoint x: 24, endPoint y: 179, distance: 6.9
click at [24, 179] on div at bounding box center [73, 156] width 98 height 70
click at [92, 219] on input "#2E2E2E" at bounding box center [80, 217] width 78 height 11
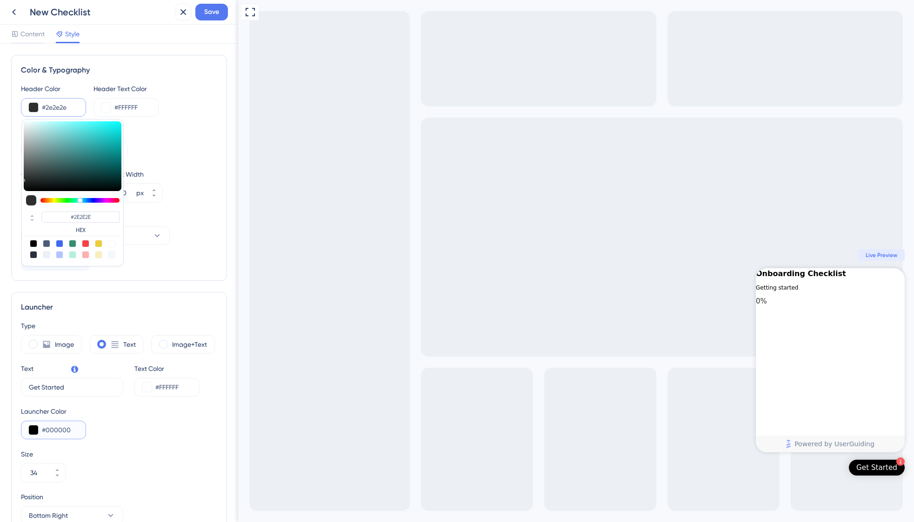
click at [50, 428] on input "#000000" at bounding box center [60, 429] width 36 height 11
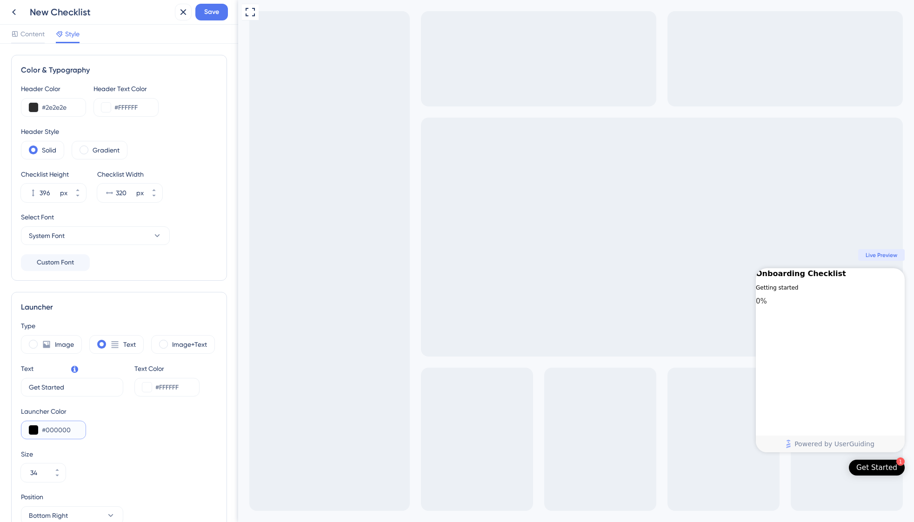
click at [65, 428] on input "#000000" at bounding box center [60, 429] width 36 height 11
paste input "2E2E2E"
type input "#2E2E2E"
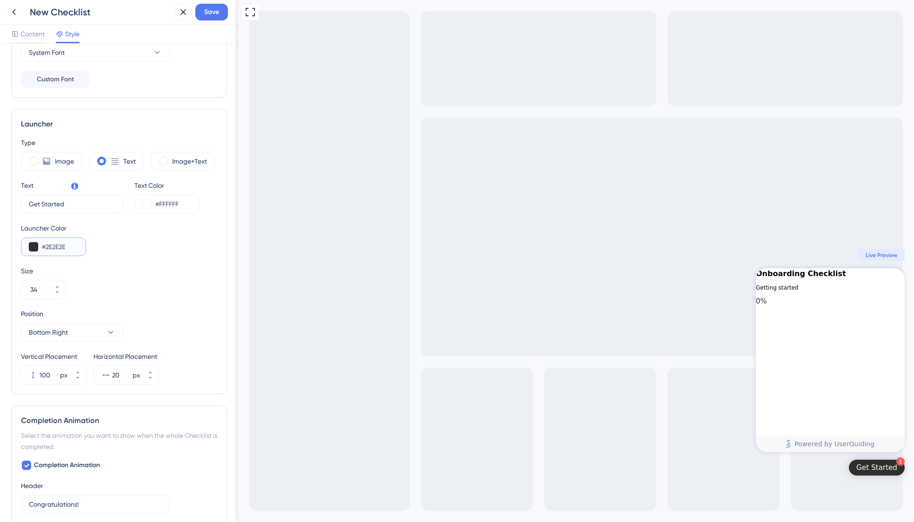
scroll to position [188, 0]
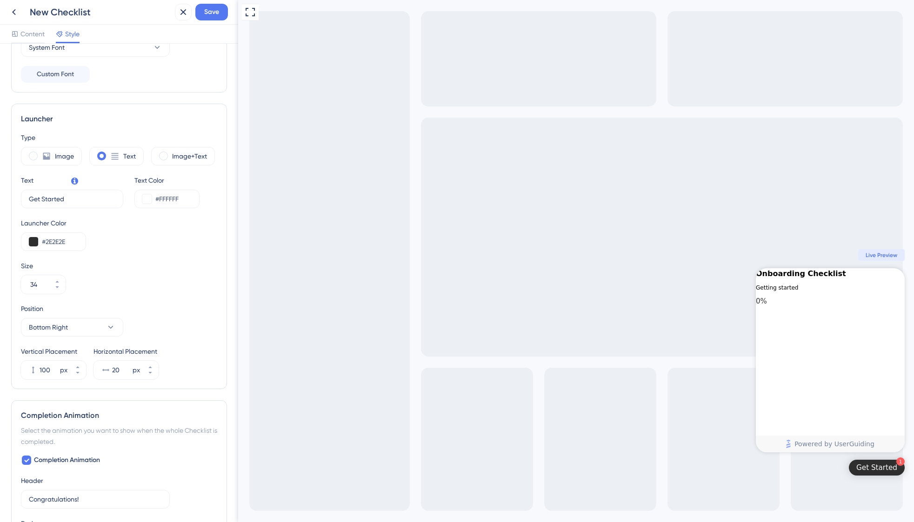
click at [173, 273] on div "Size 34" at bounding box center [119, 276] width 196 height 33
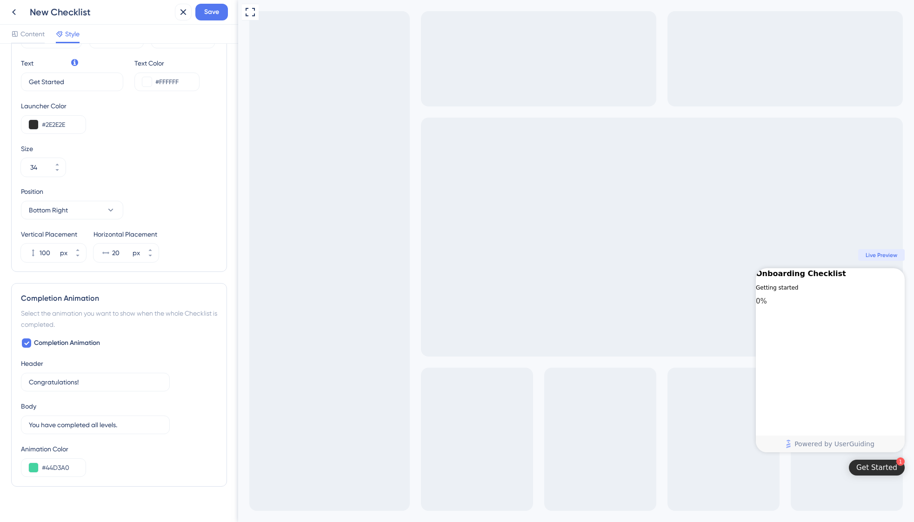
scroll to position [305, 0]
click at [34, 470] on button at bounding box center [33, 468] width 9 height 9
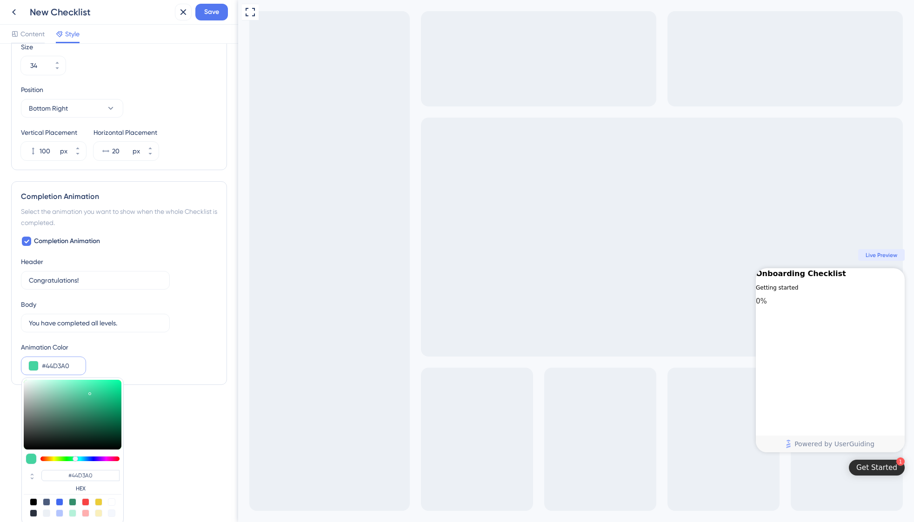
scroll to position [410, 0]
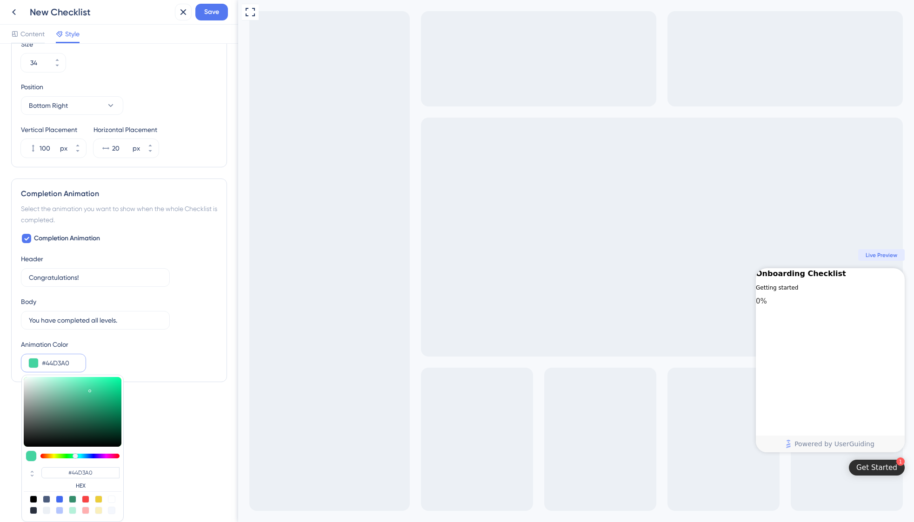
click at [166, 413] on div "Color & Typography Header Color #2e2e2e Header Text Color #FFFFFF Header Style …" at bounding box center [119, 32] width 216 height 775
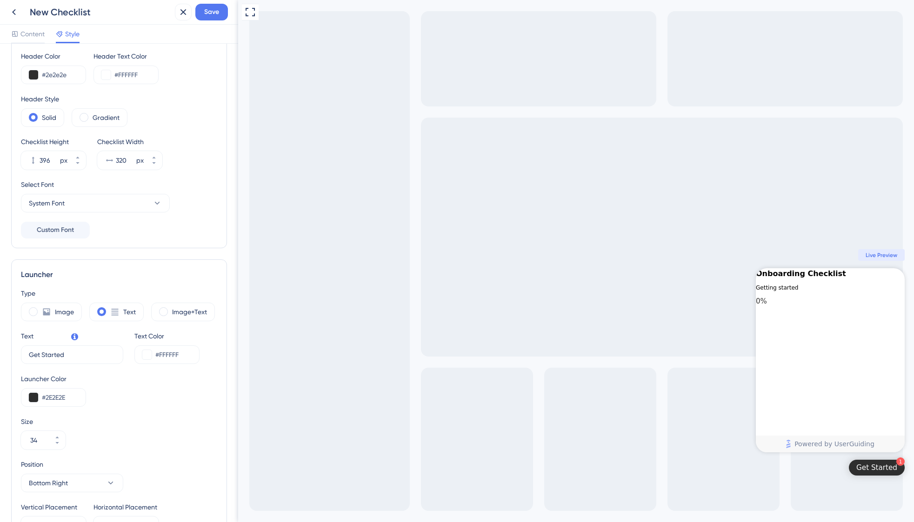
scroll to position [0, 0]
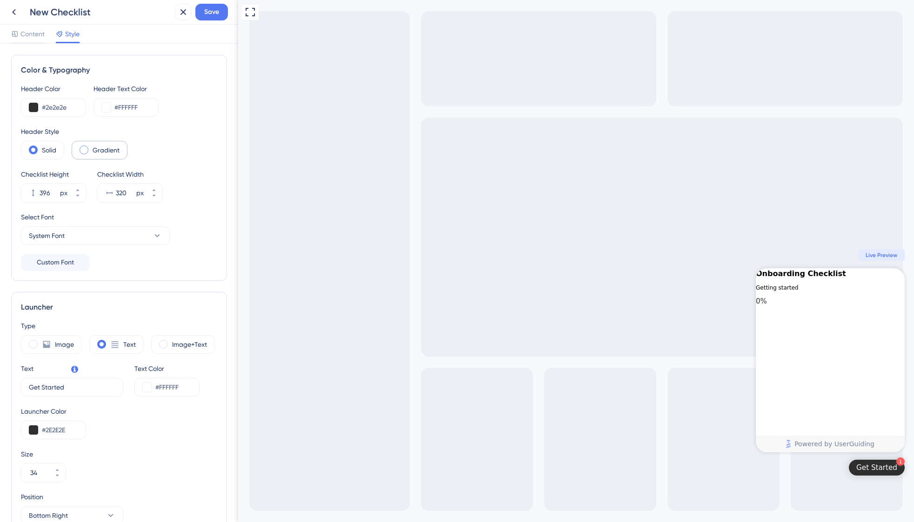
click at [90, 152] on div "Gradient" at bounding box center [100, 150] width 56 height 19
click at [89, 152] on div "Gradient" at bounding box center [100, 150] width 56 height 19
click at [45, 150] on label "Solid" at bounding box center [49, 150] width 14 height 11
click at [126, 245] on button "System Font" at bounding box center [95, 235] width 149 height 19
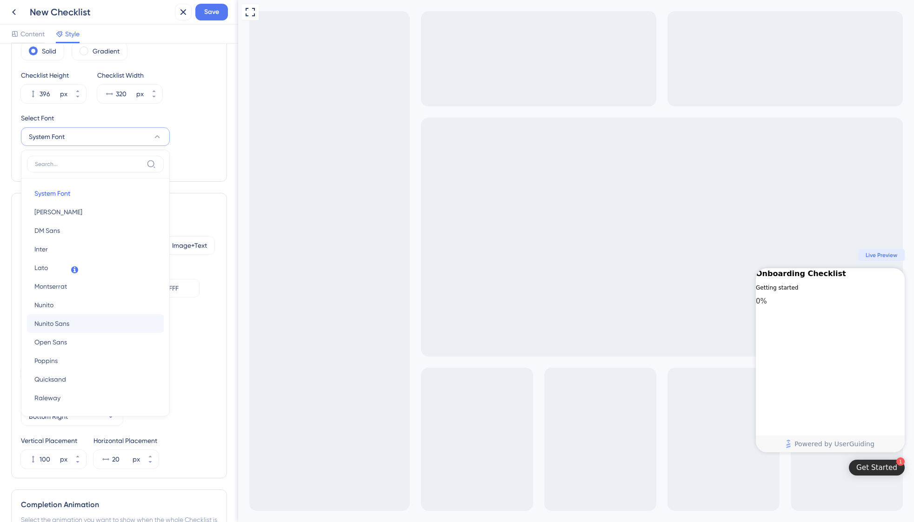
scroll to position [11, 0]
click at [60, 349] on button "Poppins Poppins" at bounding box center [95, 350] width 137 height 19
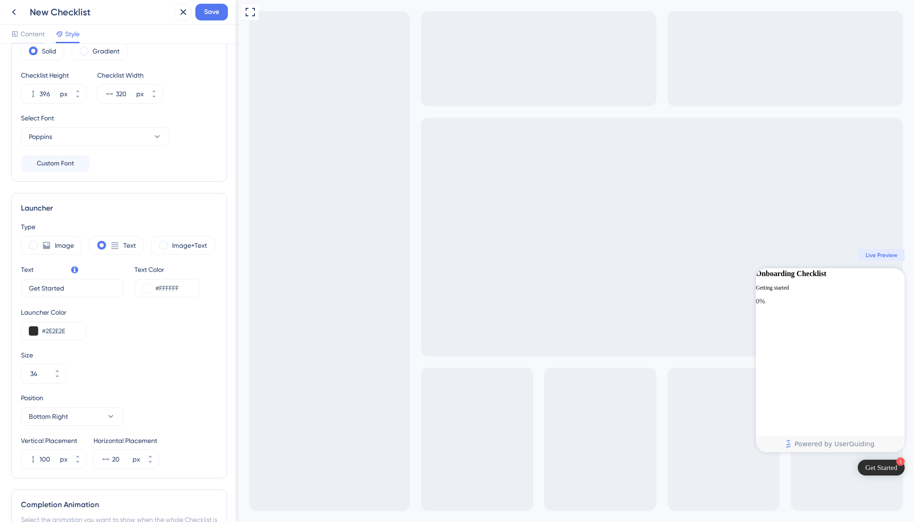
click at [667, 243] on div "Full Screen Preview 1 Get Started Onboarding Checklist Getting started 0% Congr…" at bounding box center [576, 261] width 676 height 522
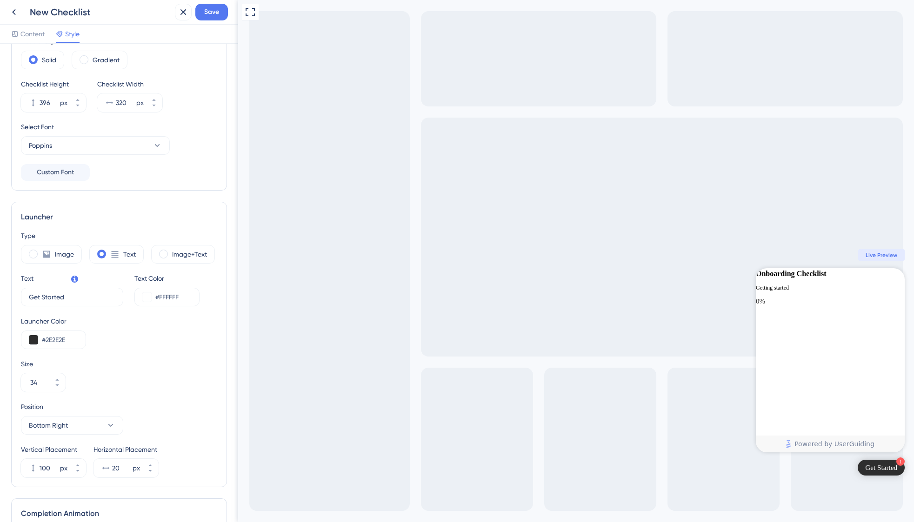
scroll to position [90, 0]
click at [30, 251] on span at bounding box center [33, 254] width 9 height 9
click at [40, 252] on input "radio" at bounding box center [40, 252] width 0 height 0
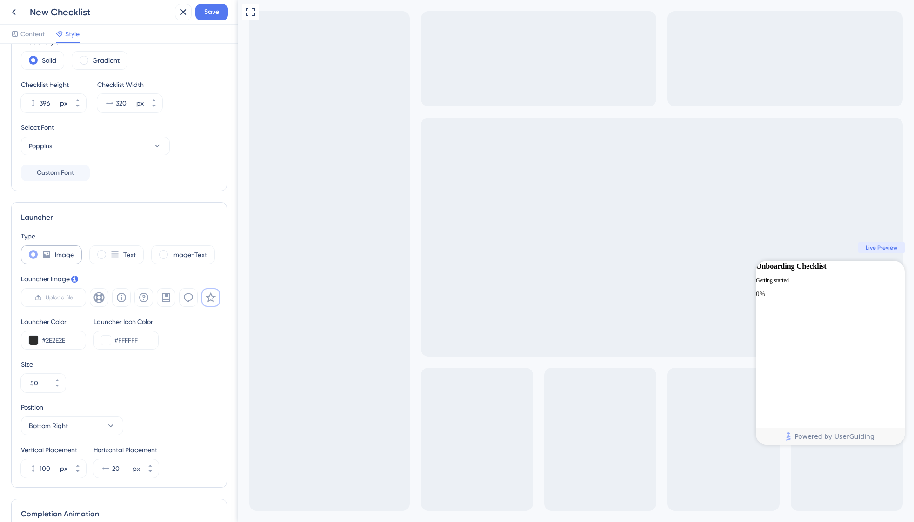
click at [40, 256] on div "Image" at bounding box center [51, 254] width 61 height 19
click at [106, 258] on div "Text" at bounding box center [116, 254] width 54 height 19
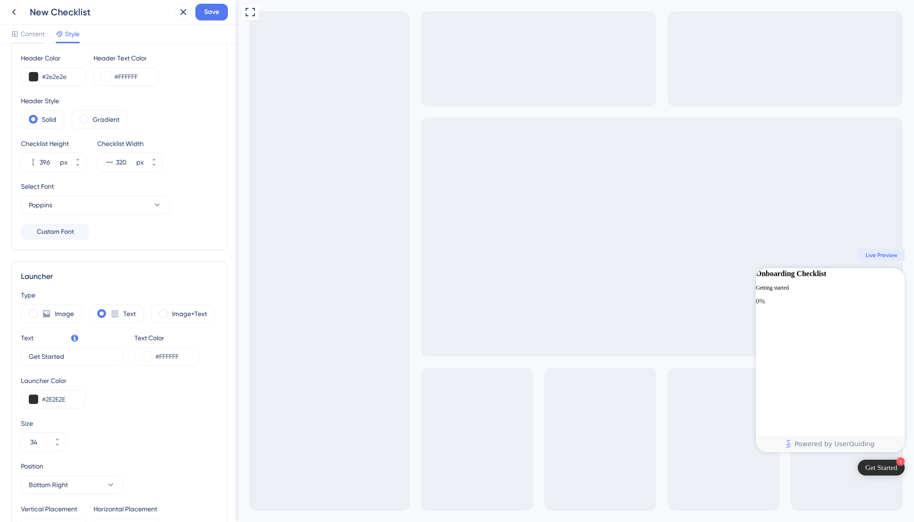
scroll to position [40, 0]
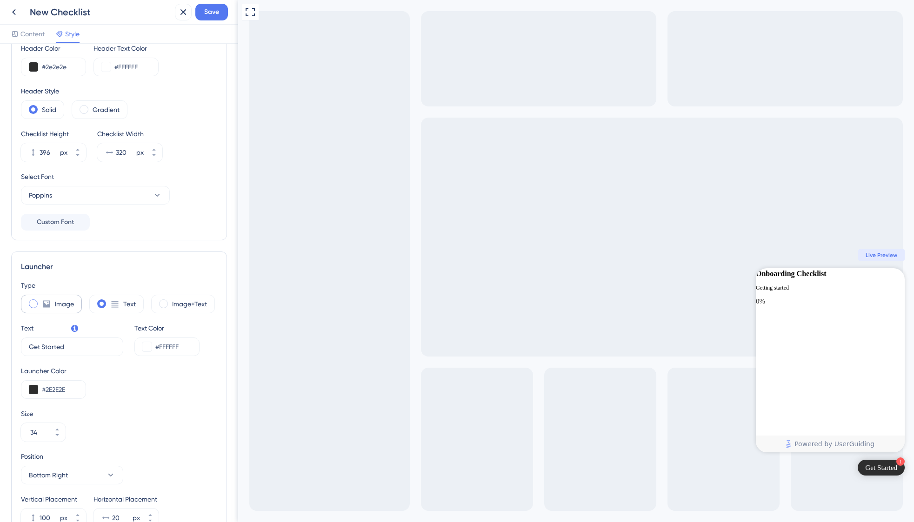
click at [51, 305] on div "Image" at bounding box center [51, 304] width 61 height 19
type input "50"
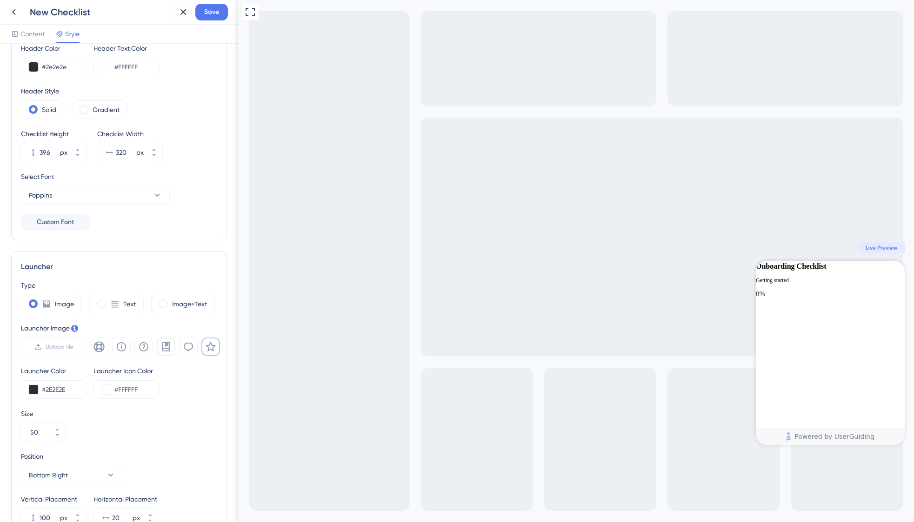
click at [167, 349] on icon at bounding box center [166, 346] width 8 height 9
click at [142, 347] on icon at bounding box center [143, 346] width 11 height 11
click at [594, 398] on div "Full Screen Preview 1 Onboarding Checklist Getting started 0% Congratulations! …" at bounding box center [576, 272] width 676 height 545
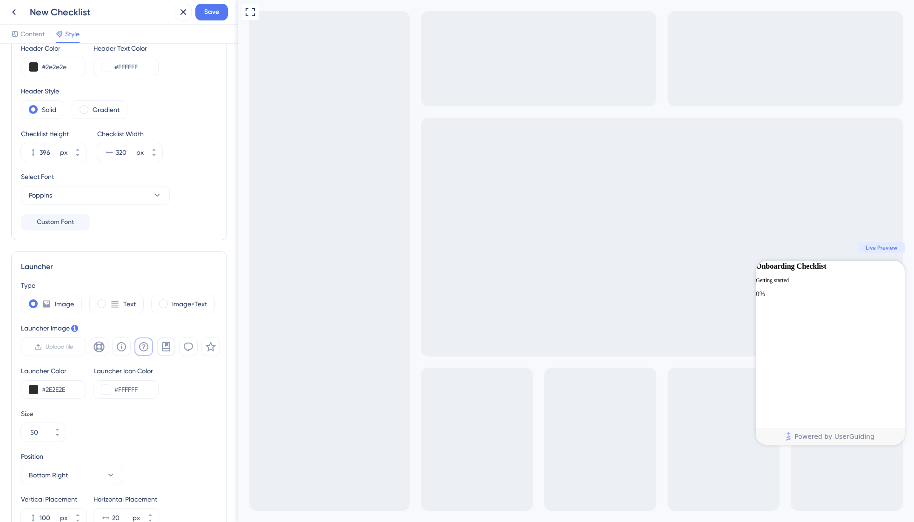
click at [895, 270] on icon "Close Checklist" at bounding box center [898, 266] width 7 height 7
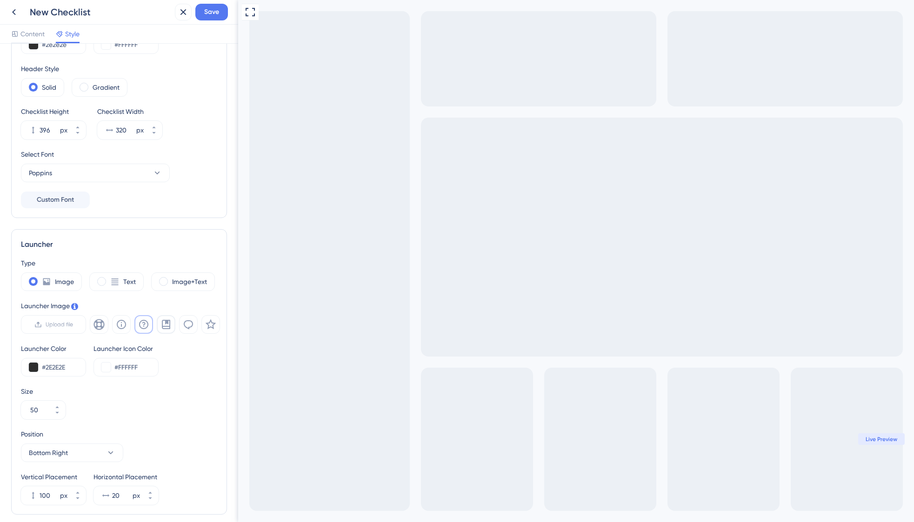
scroll to position [0, 0]
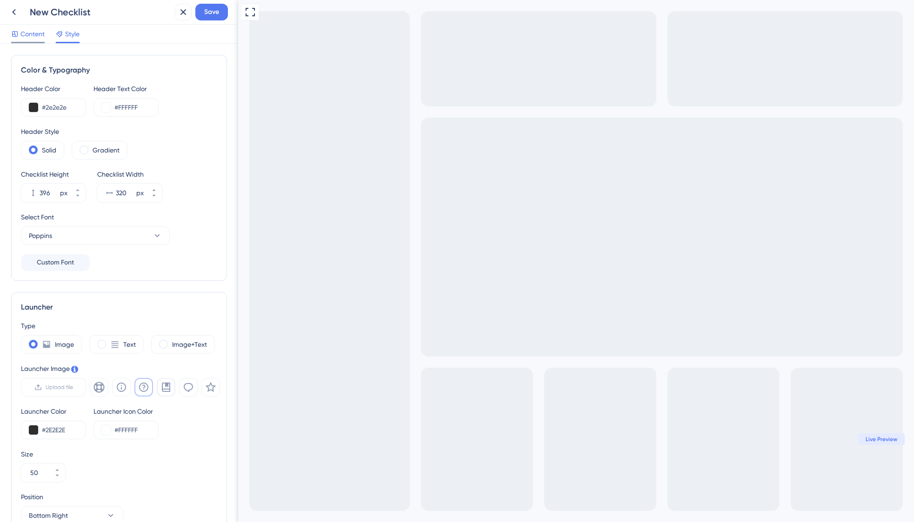
click at [27, 32] on span "Content" at bounding box center [32, 33] width 24 height 11
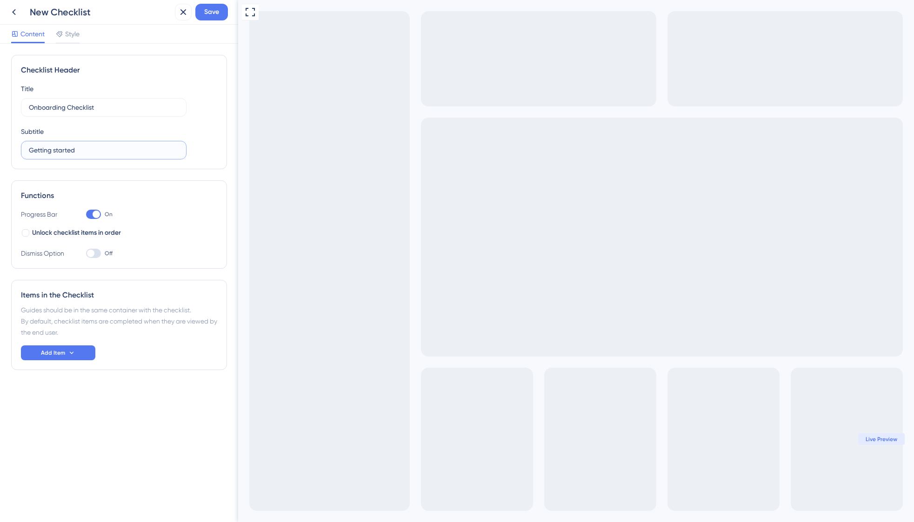
click at [91, 148] on input "Getting started" at bounding box center [104, 150] width 150 height 10
click at [95, 153] on input "Getting started" at bounding box center [104, 150] width 150 height 10
click at [203, 131] on div "Title Onboarding Checklist Subtitle Getting started" at bounding box center [119, 121] width 196 height 76
click at [69, 353] on icon at bounding box center [71, 352] width 7 height 7
click at [51, 378] on span "Guide" at bounding box center [43, 379] width 18 height 11
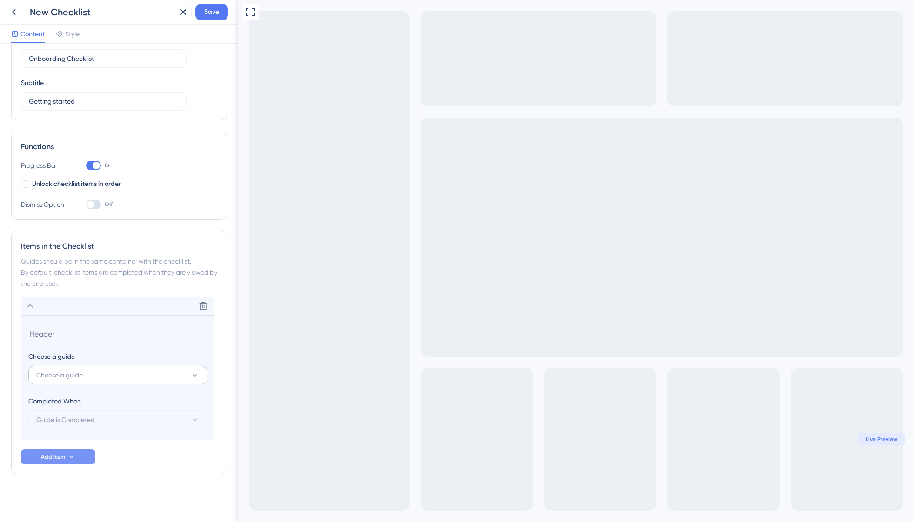
scroll to position [49, 0]
click at [113, 376] on button "Choose a guide" at bounding box center [117, 374] width 179 height 19
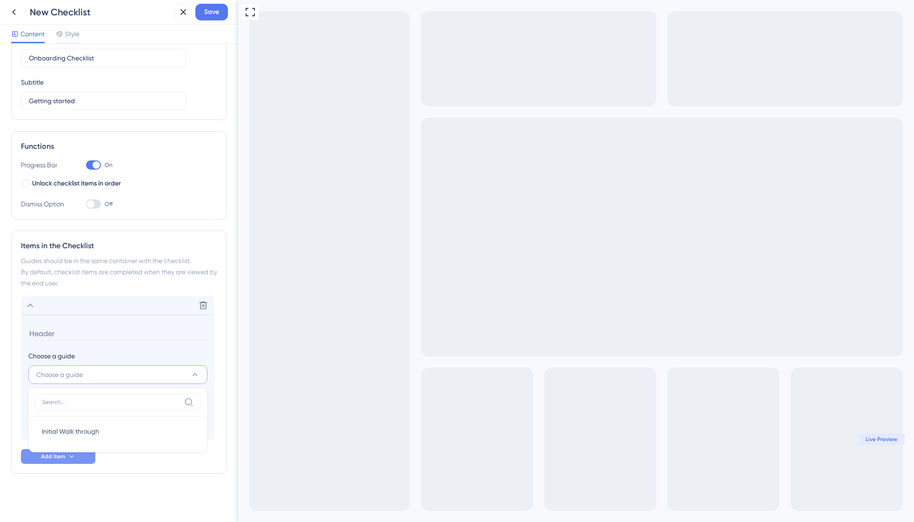
click at [125, 477] on div "Checklist Header Title Onboarding Checklist Subtitle Getting started Functions …" at bounding box center [119, 258] width 216 height 505
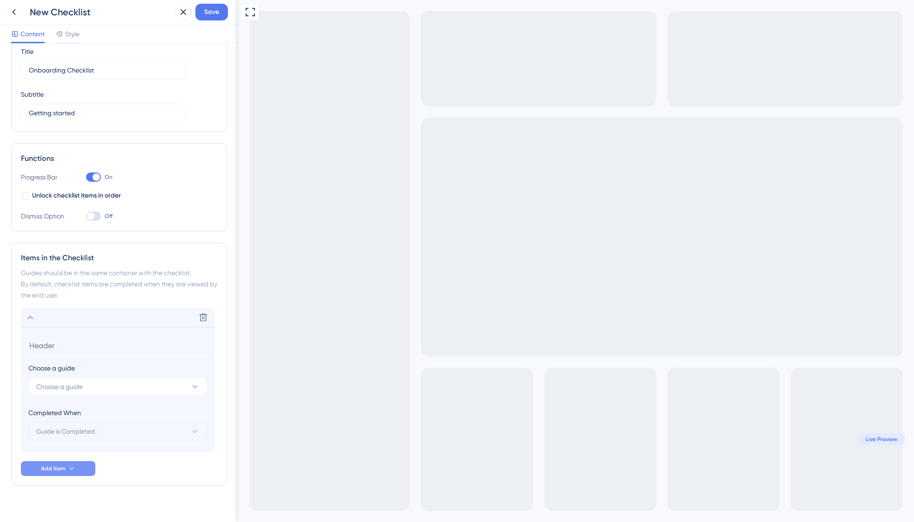
scroll to position [0, 0]
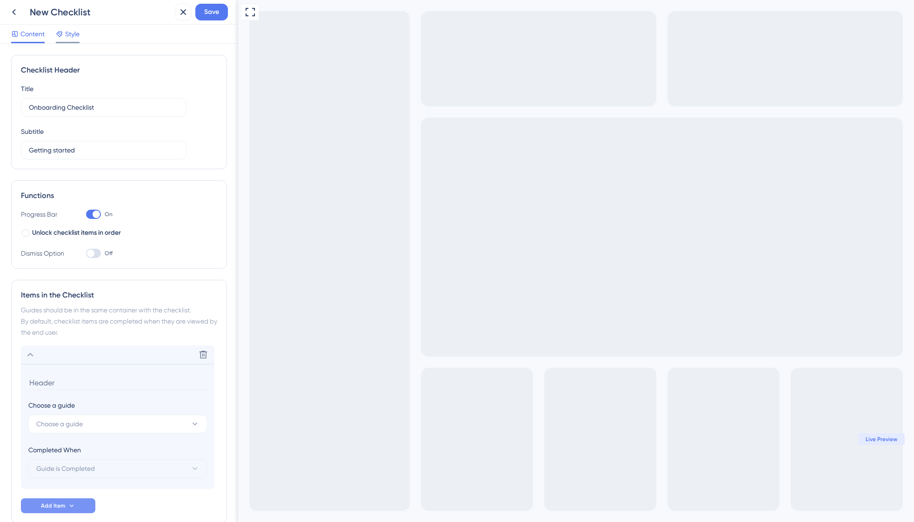
click at [70, 38] on span "Style" at bounding box center [72, 33] width 14 height 11
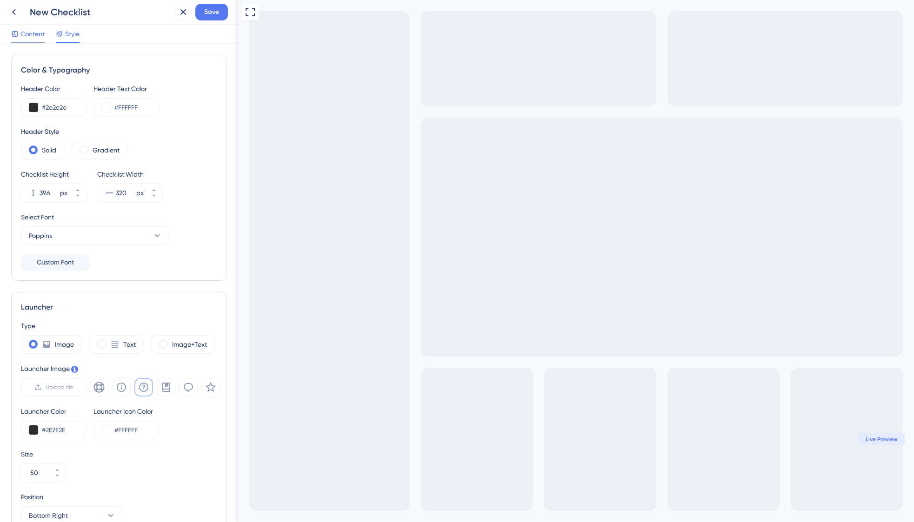
click at [23, 33] on span "Content" at bounding box center [32, 33] width 24 height 11
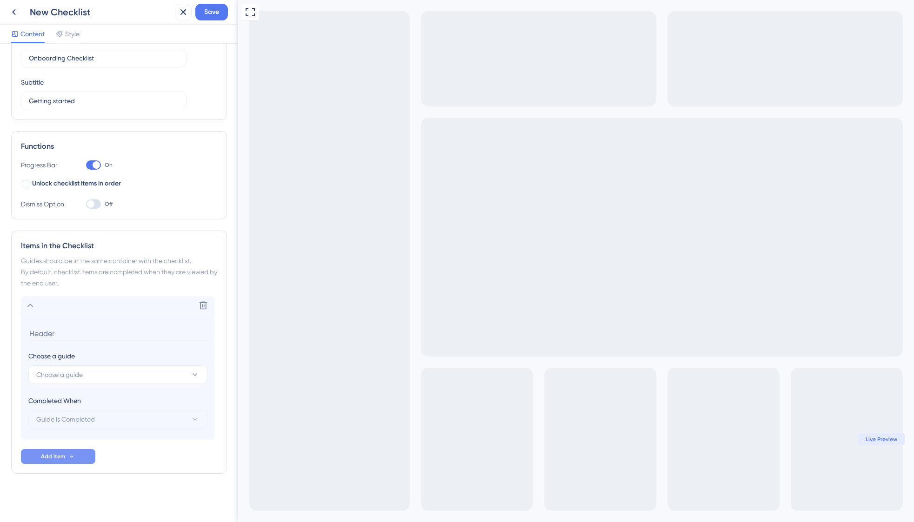
click at [92, 455] on button "Add Item" at bounding box center [58, 456] width 74 height 15
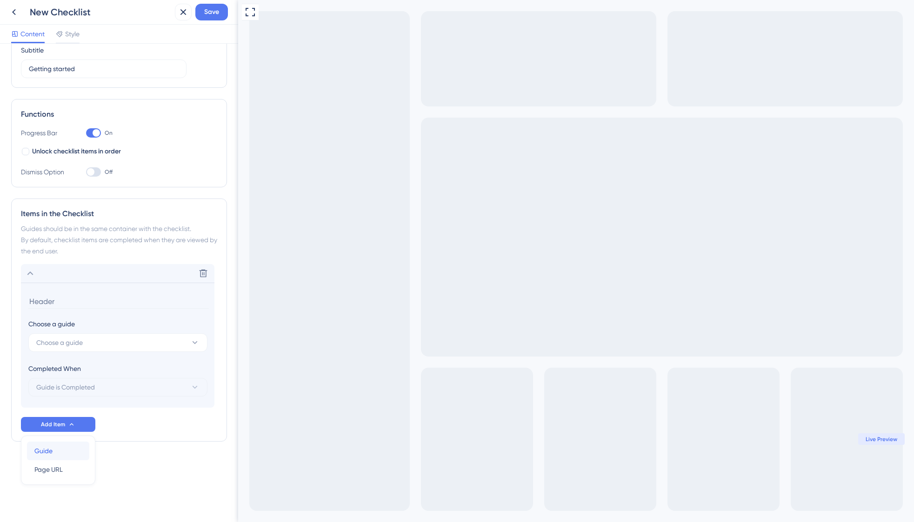
click at [59, 452] on div "Guide Guide" at bounding box center [57, 451] width 47 height 19
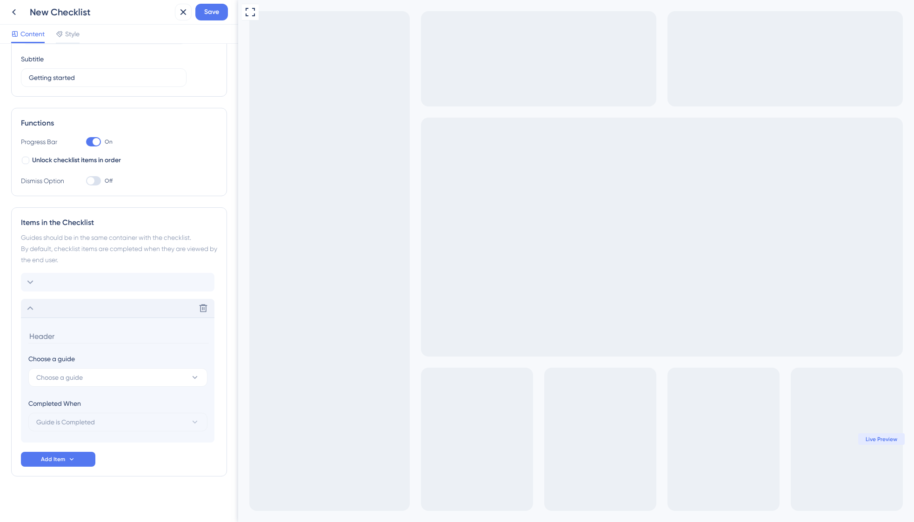
scroll to position [73, 0]
click at [92, 310] on div "Delete" at bounding box center [117, 307] width 193 height 19
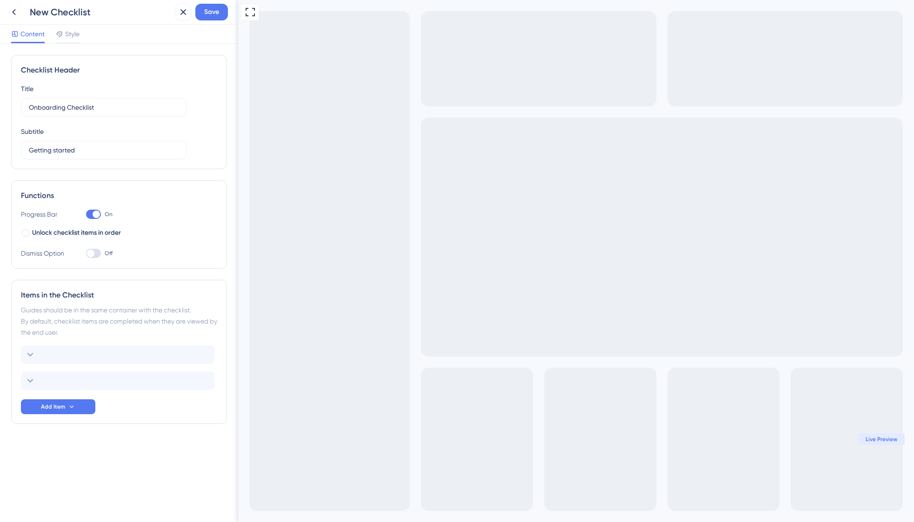
scroll to position [0, 0]
click at [259, 522] on icon "Open Checklist" at bounding box center [251, 533] width 18 height 18
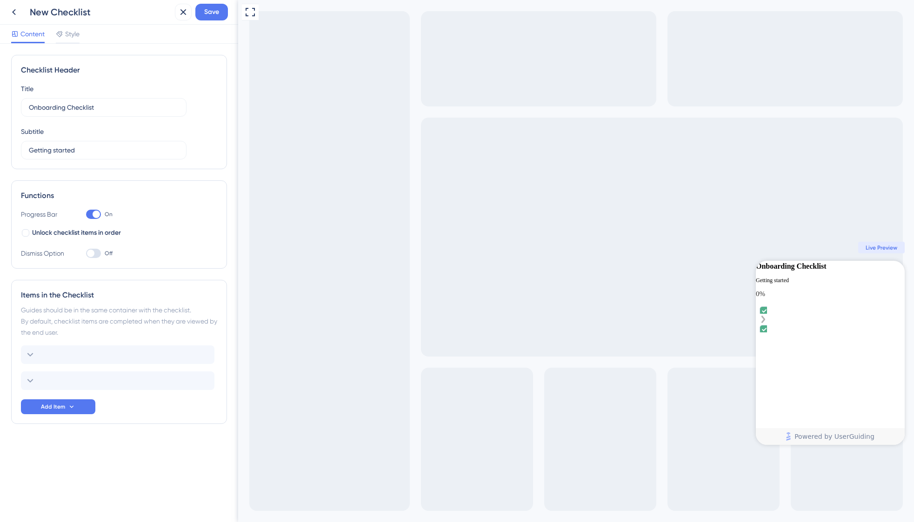
click at [888, 325] on div "undefined is complete." at bounding box center [829, 320] width 141 height 9
click at [895, 270] on icon "Close Checklist" at bounding box center [898, 266] width 7 height 7
